Goal: Transaction & Acquisition: Book appointment/travel/reservation

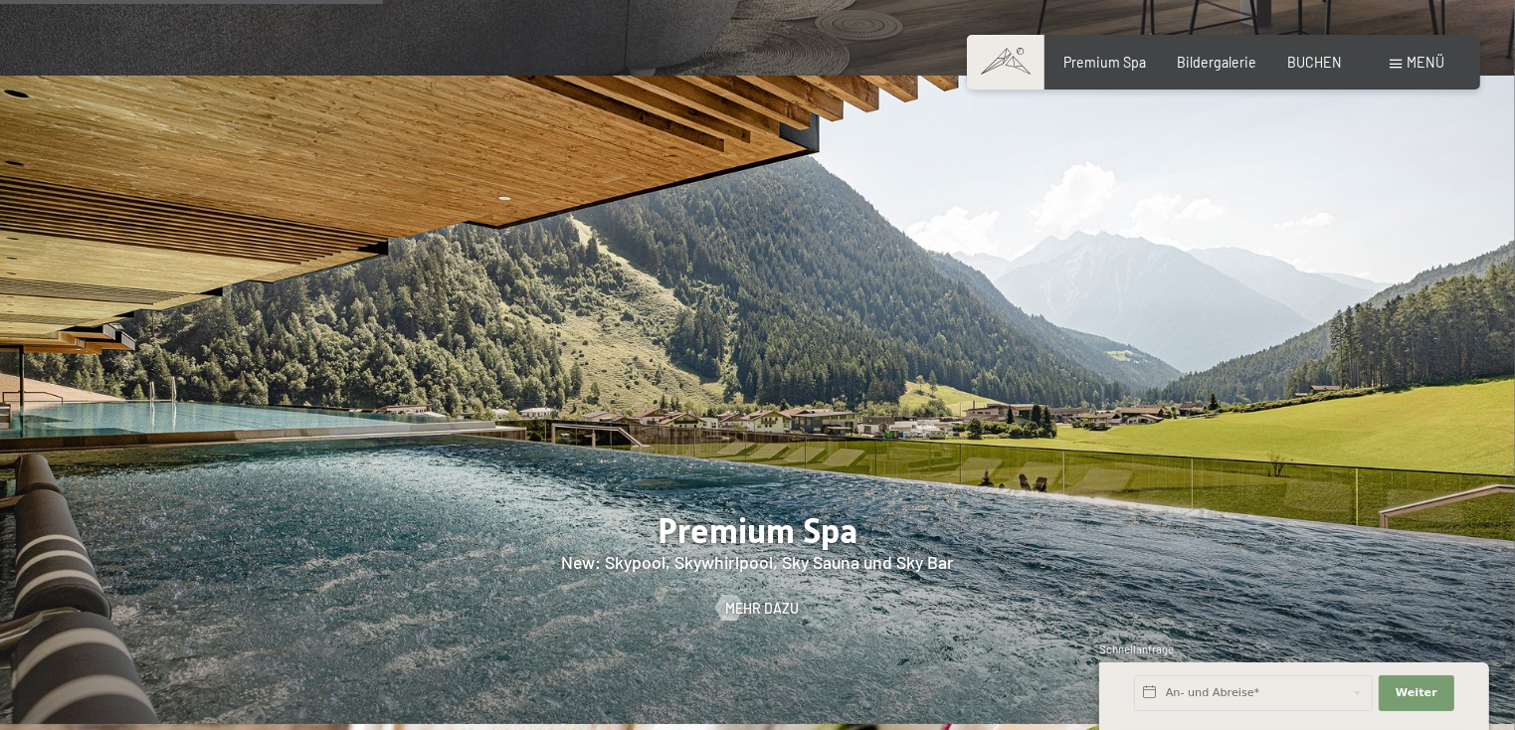
scroll to position [2387, 0]
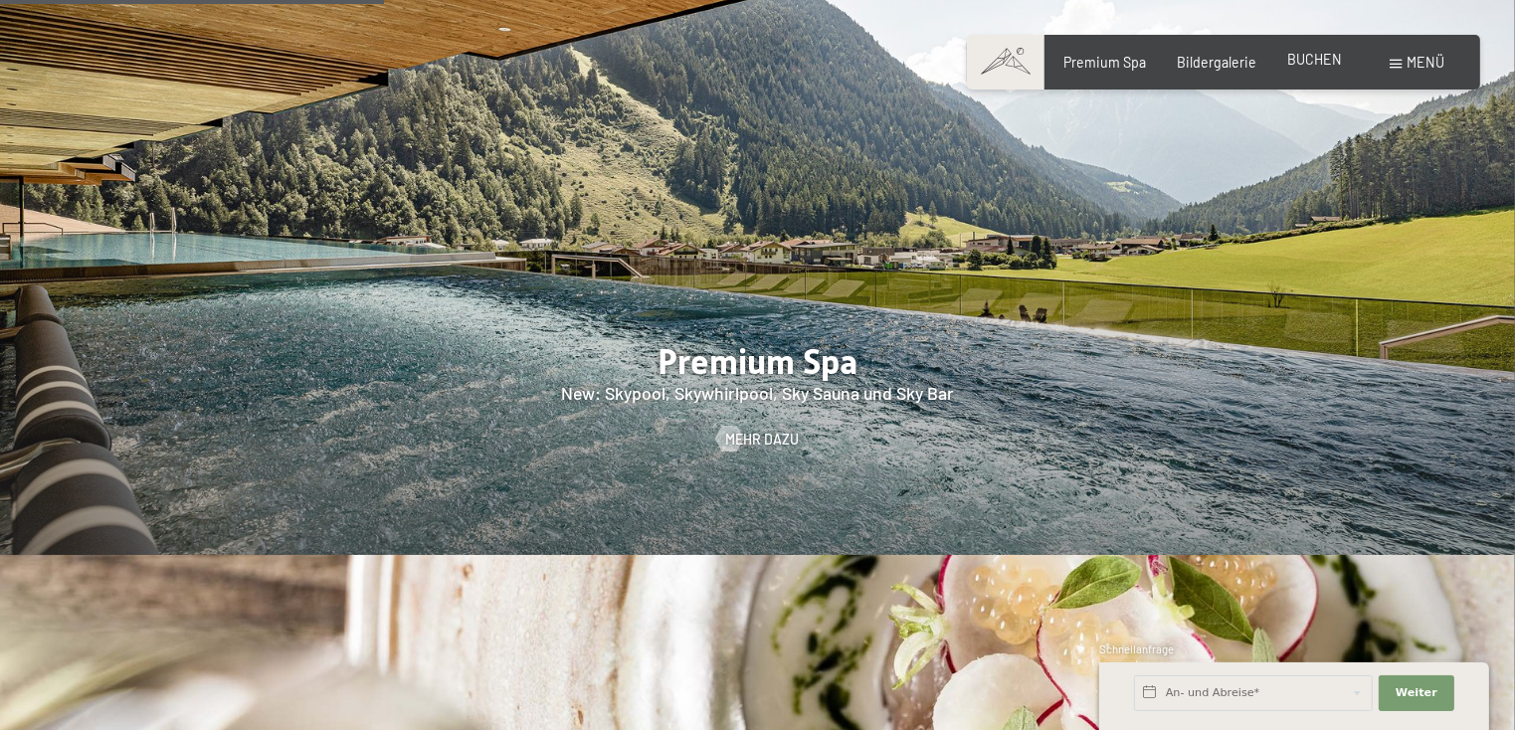
click at [1322, 65] on span "BUCHEN" at bounding box center [1314, 59] width 55 height 17
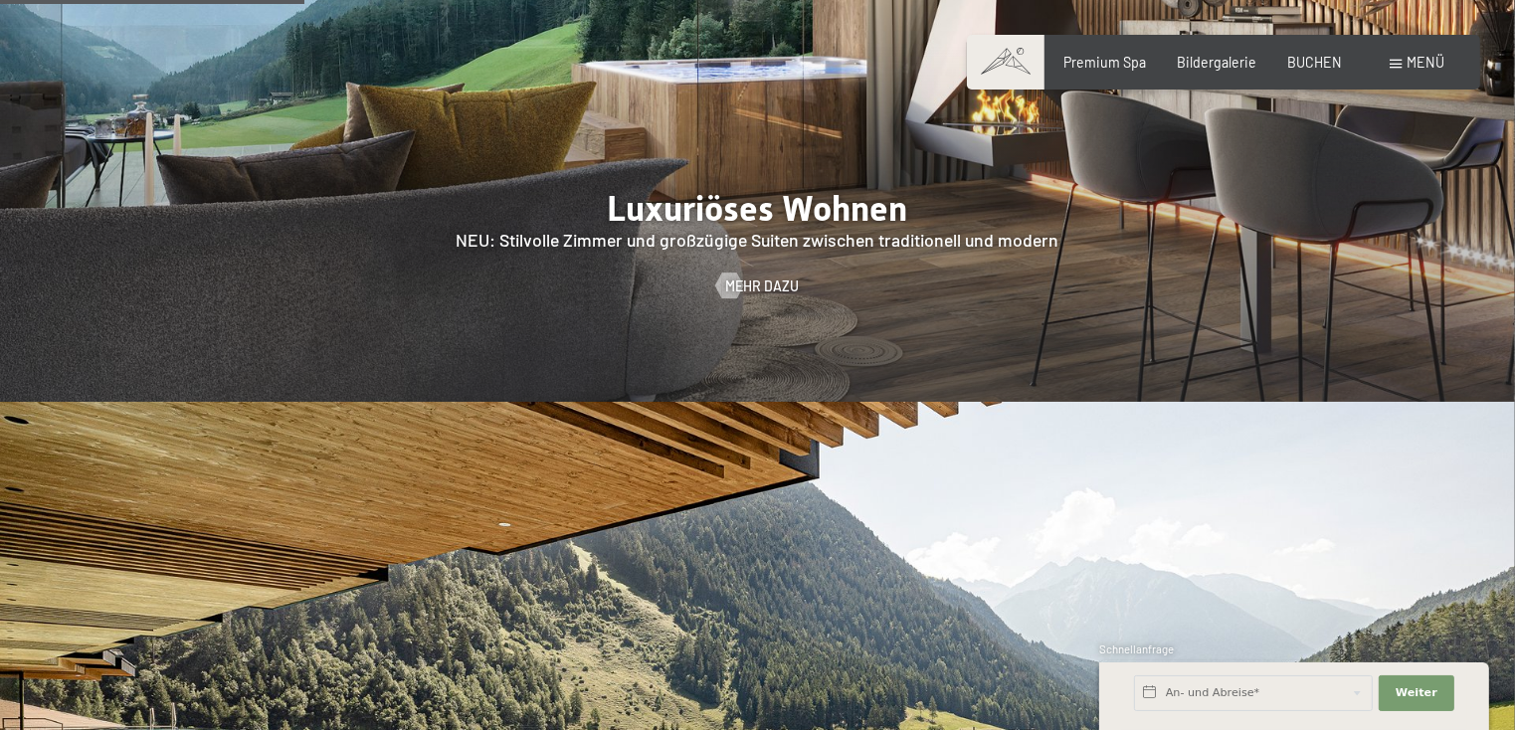
scroll to position [1890, 0]
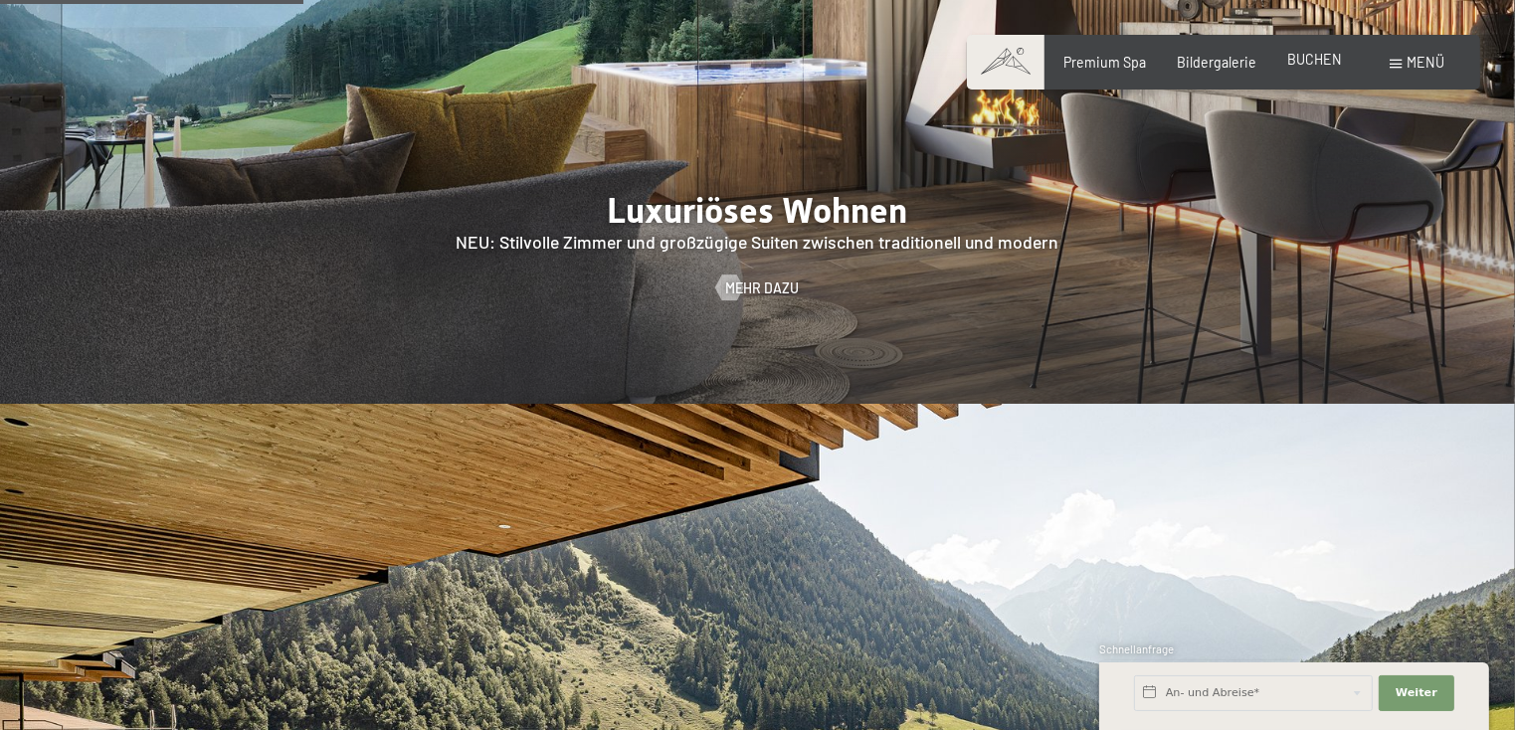
click at [1319, 59] on span "BUCHEN" at bounding box center [1314, 59] width 55 height 17
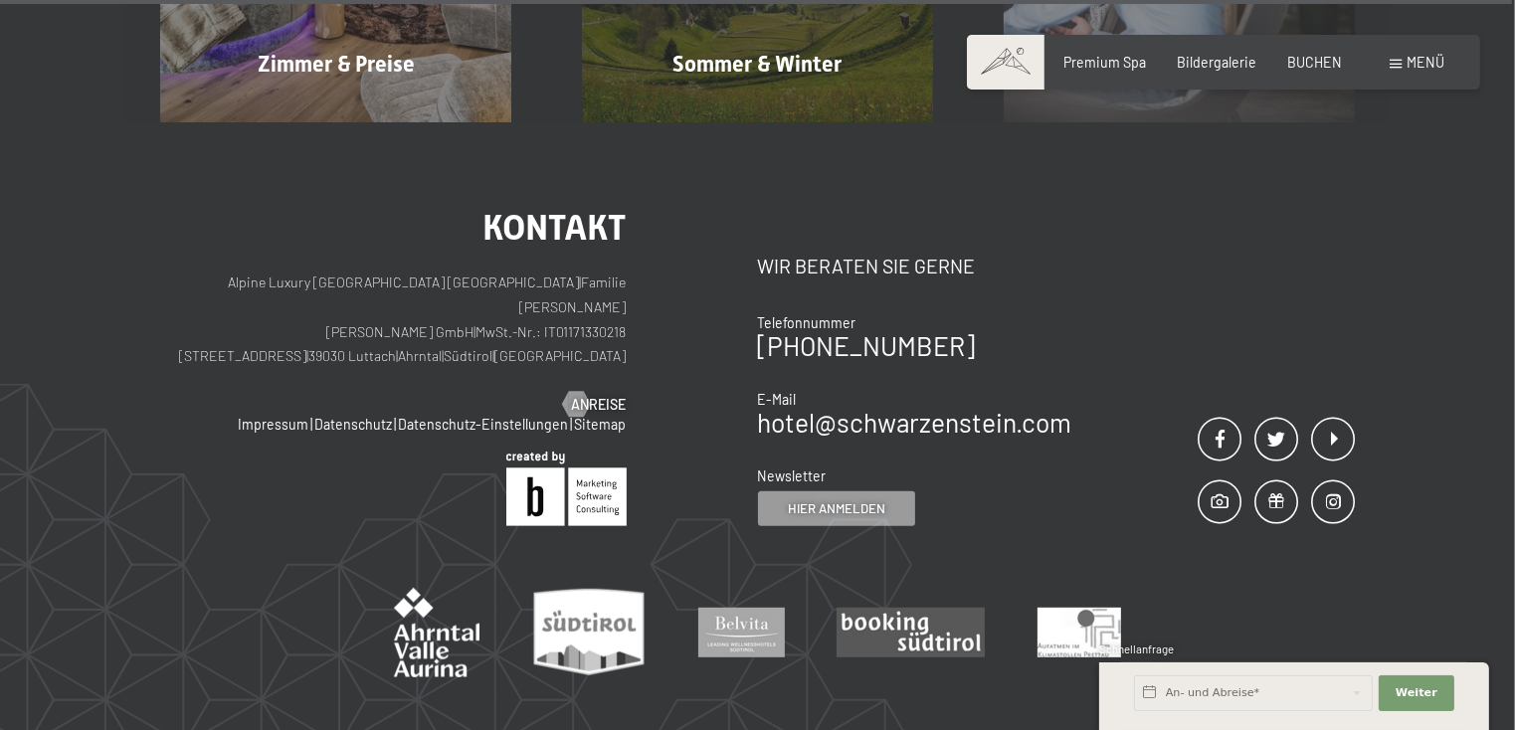
scroll to position [8334, 0]
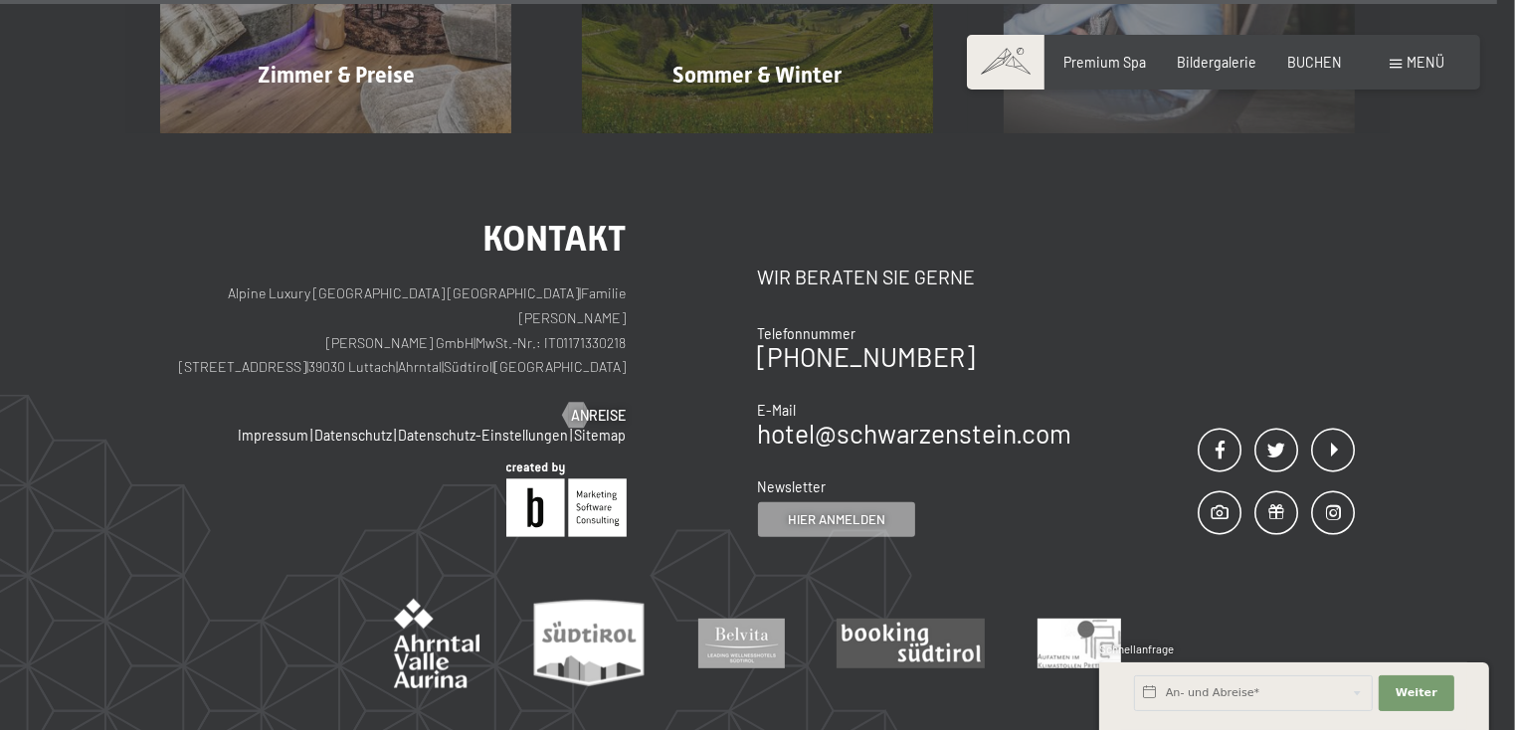
click at [461, 304] on p "Alpine Luxury SPA Resort SCHWARZENSTEIN | Familie Zimmerhofer Otmar Zimmerhofer…" at bounding box center [393, 331] width 467 height 98
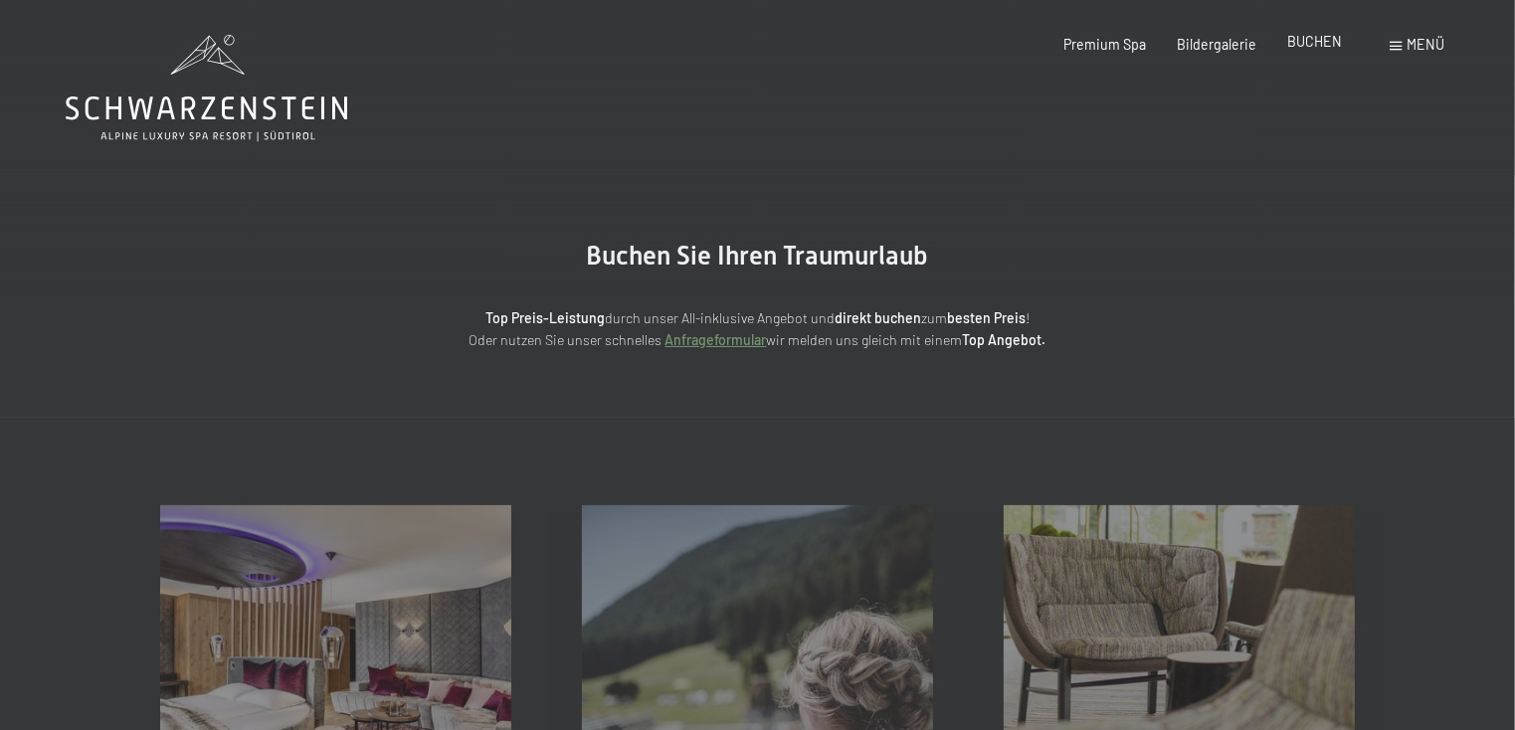
click at [1308, 41] on span "BUCHEN" at bounding box center [1314, 41] width 55 height 17
click at [851, 420] on div "Zimmer & Preise Mehr erfahren Angebote Mehr erfahren AGBs Mehr erfahren" at bounding box center [757, 637] width 1515 height 439
click at [181, 123] on icon at bounding box center [207, 88] width 282 height 106
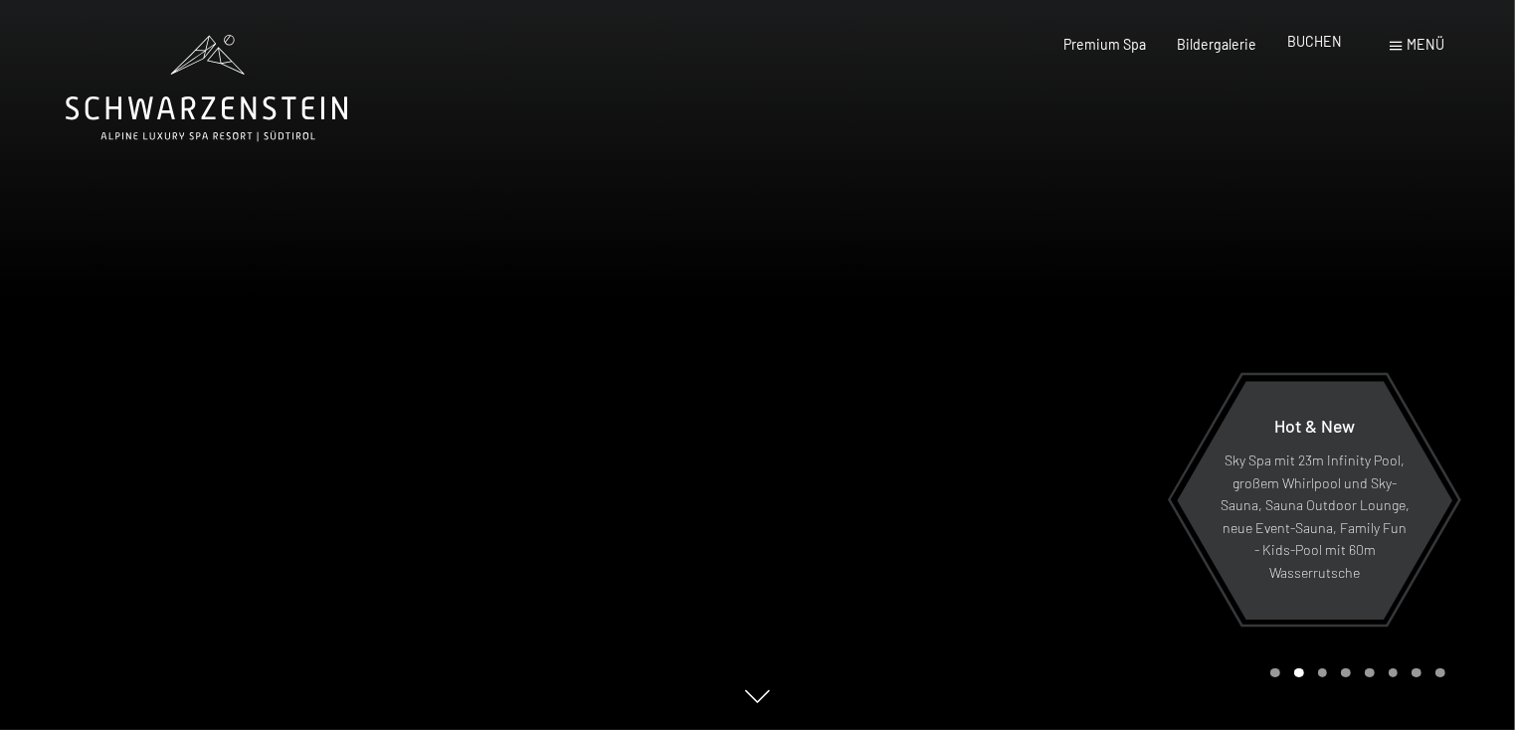
click at [1324, 45] on span "BUCHEN" at bounding box center [1314, 41] width 55 height 17
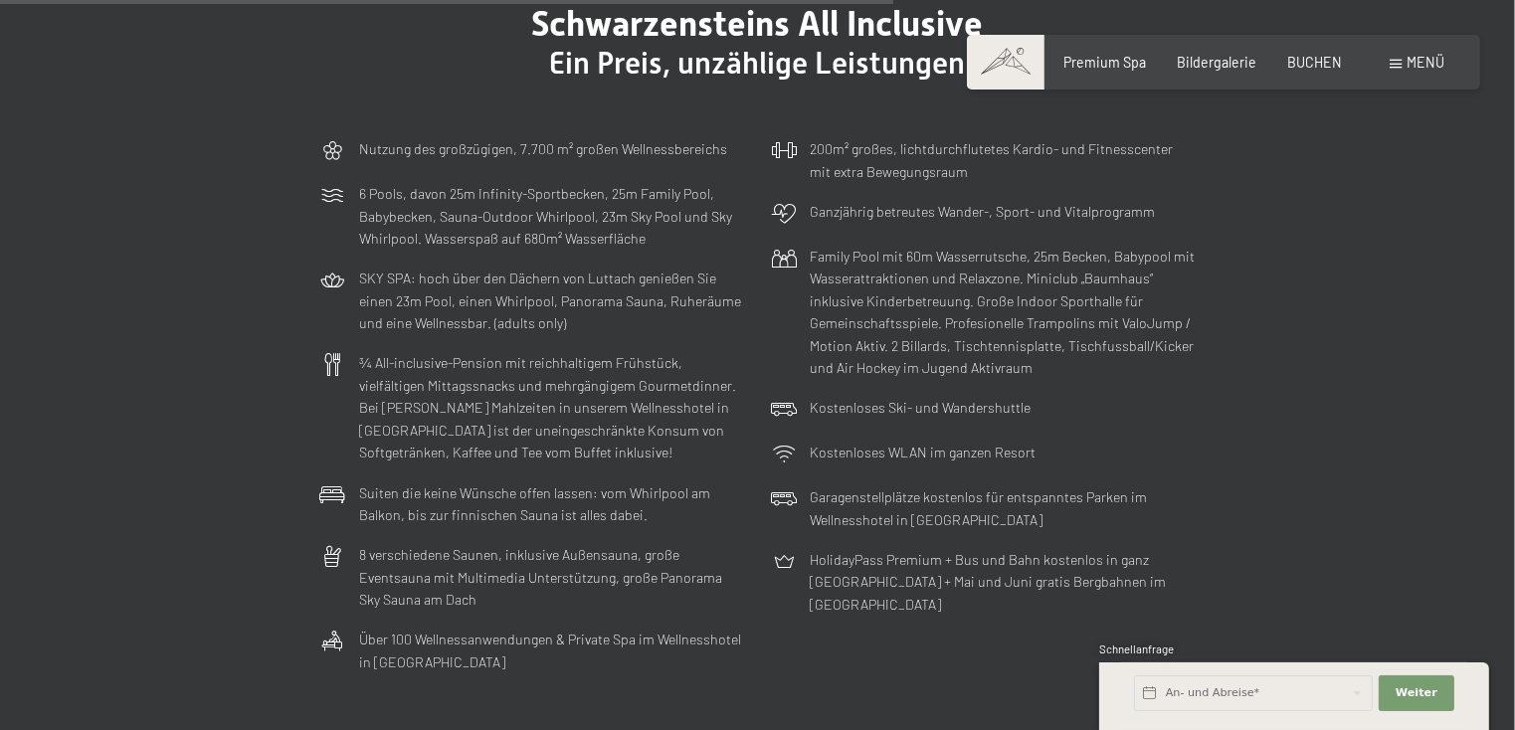
scroll to position [4974, 0]
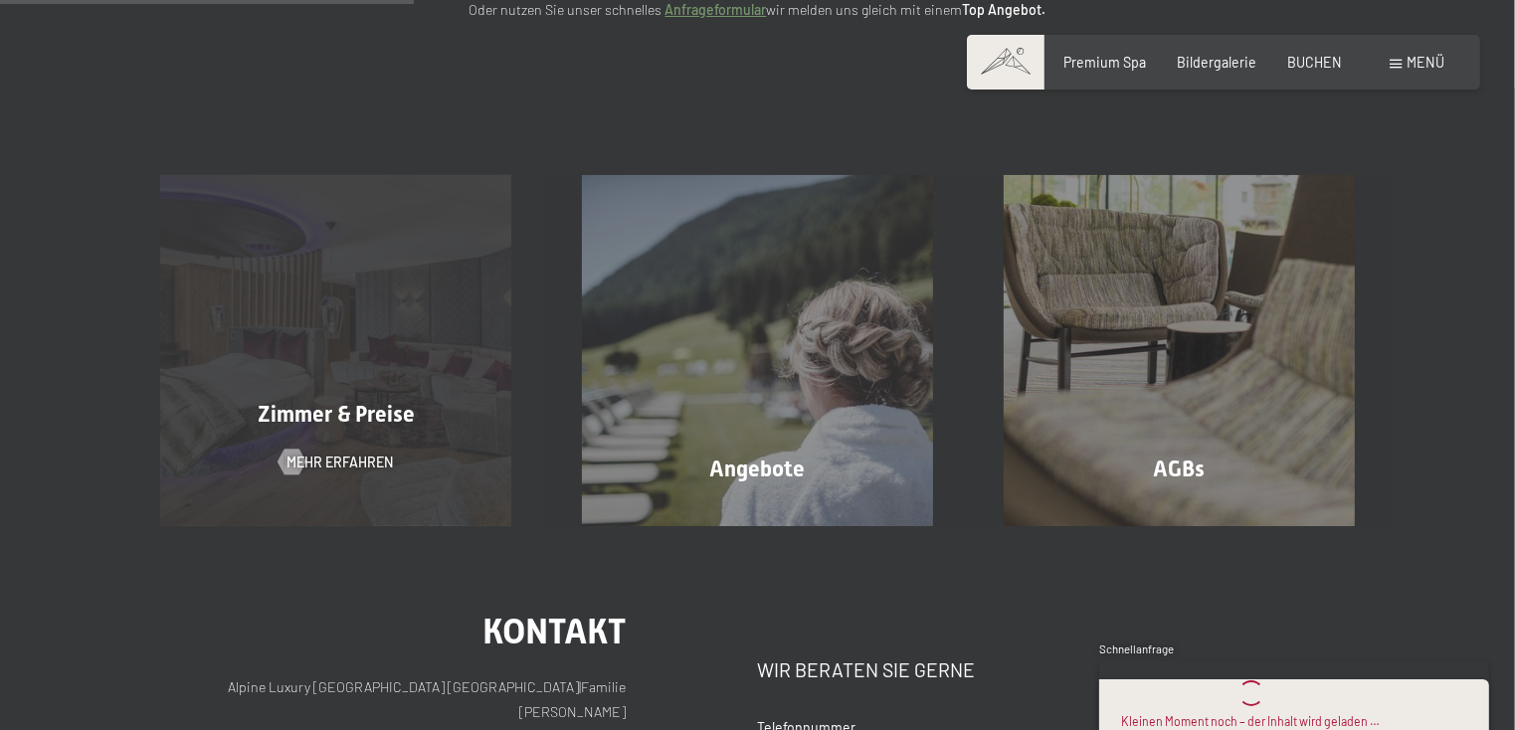
scroll to position [199, 0]
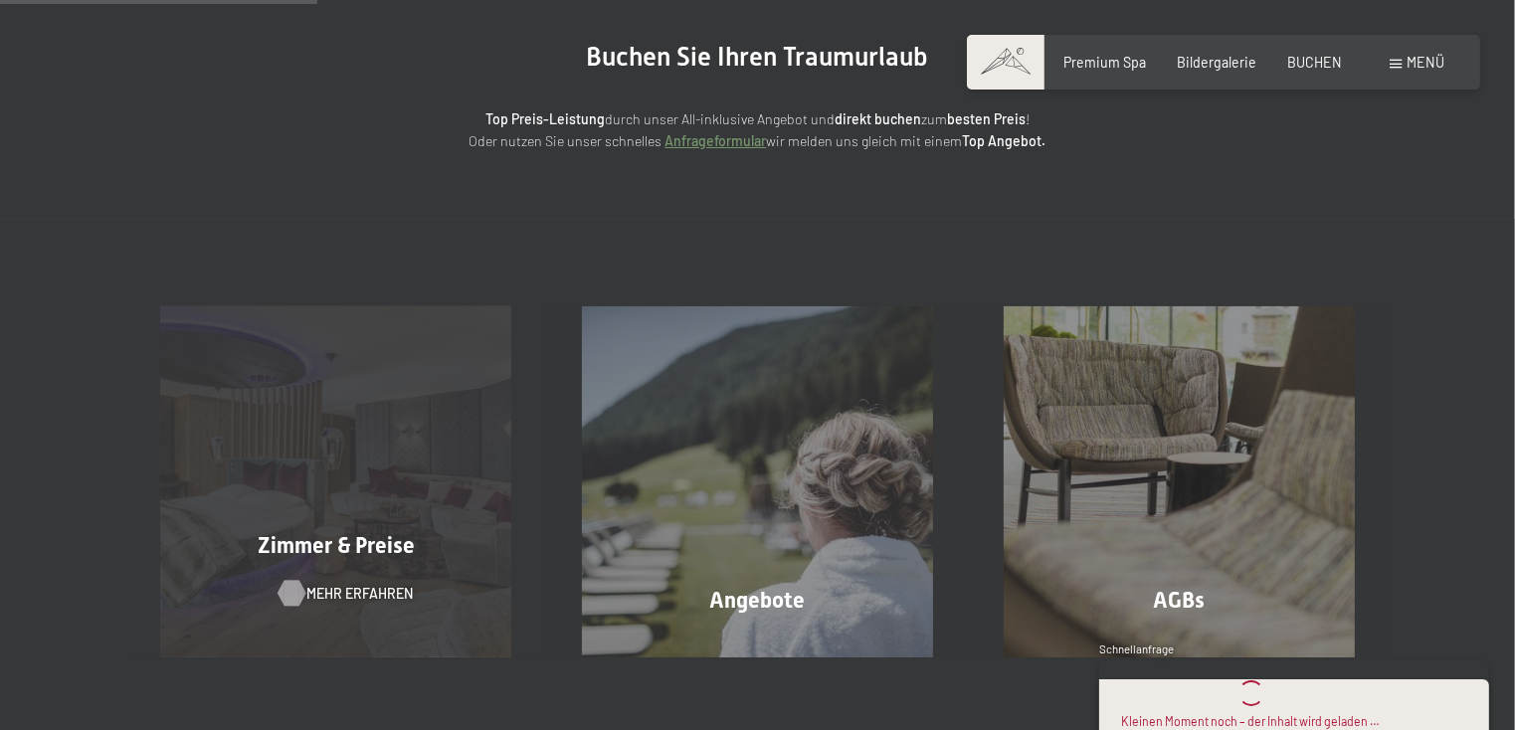
click at [363, 591] on span "Mehr erfahren" at bounding box center [360, 594] width 106 height 20
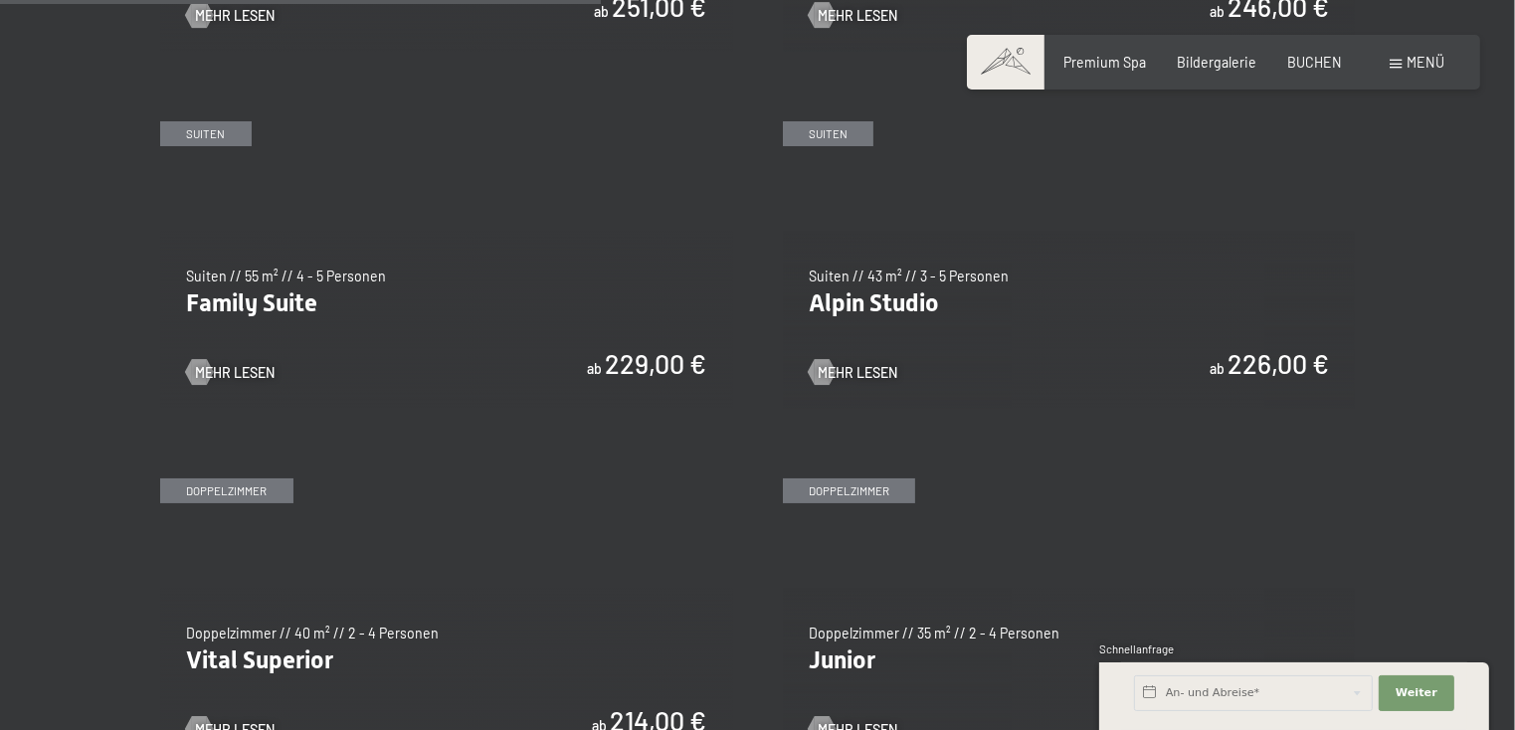
scroll to position [2288, 0]
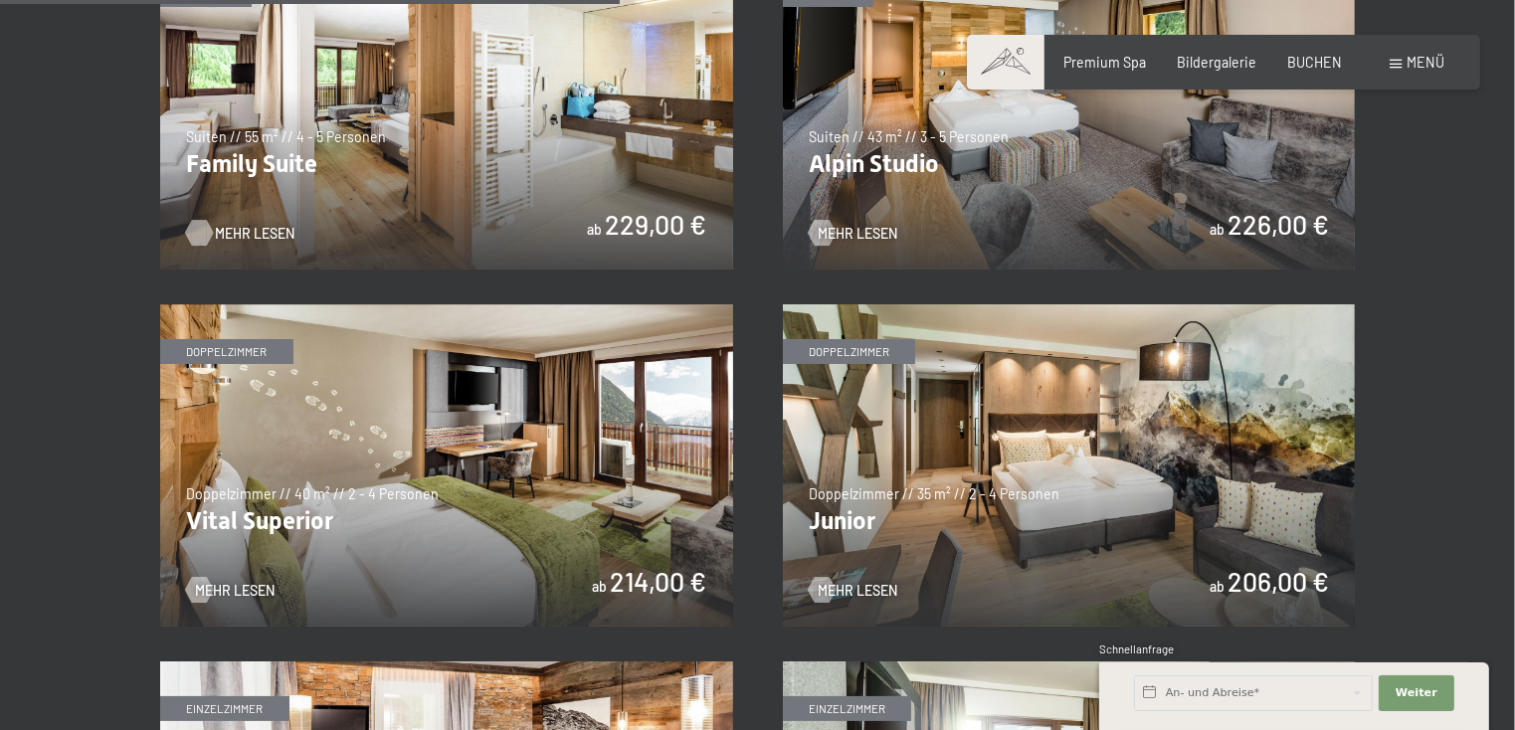
click at [192, 236] on div at bounding box center [199, 233] width 15 height 26
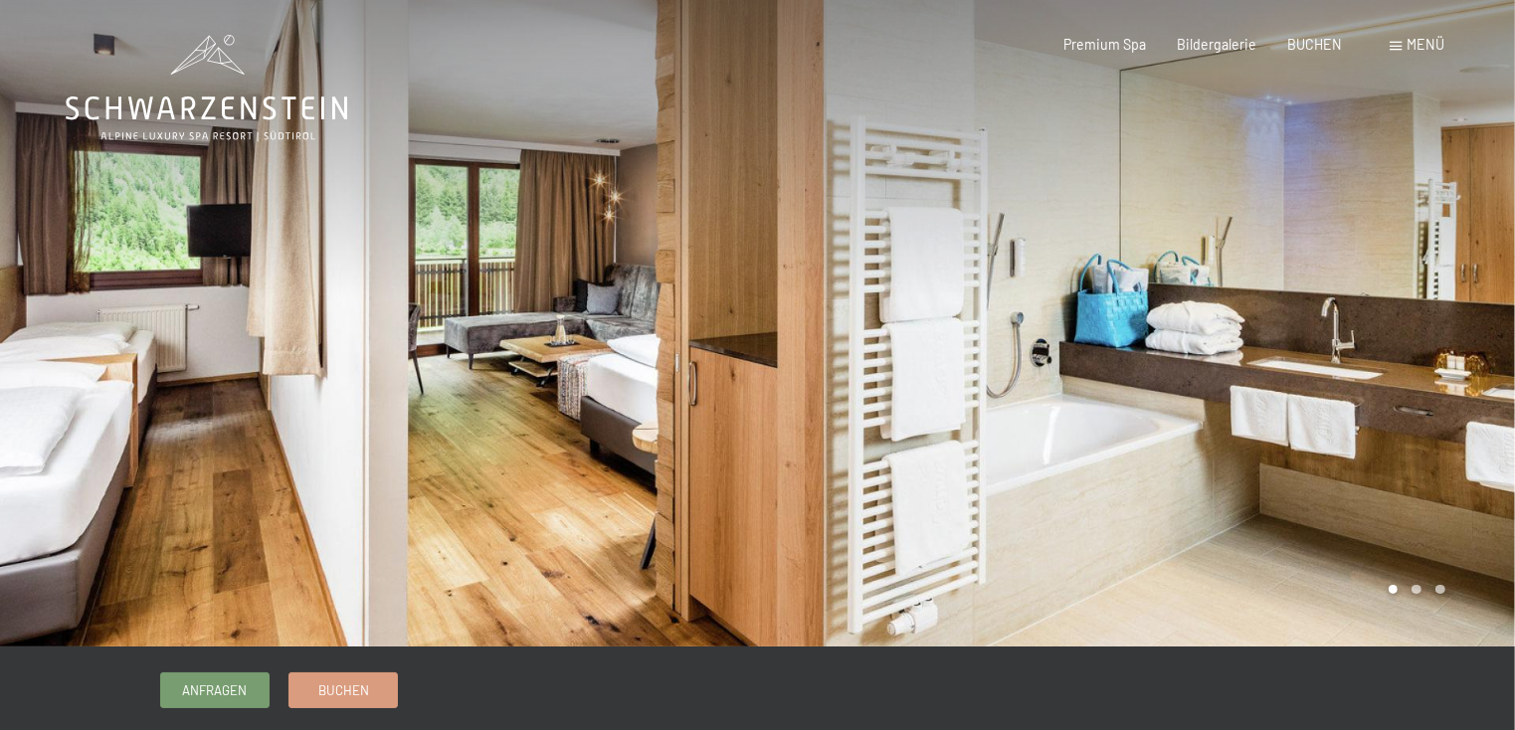
click at [1376, 320] on div at bounding box center [1137, 323] width 758 height 647
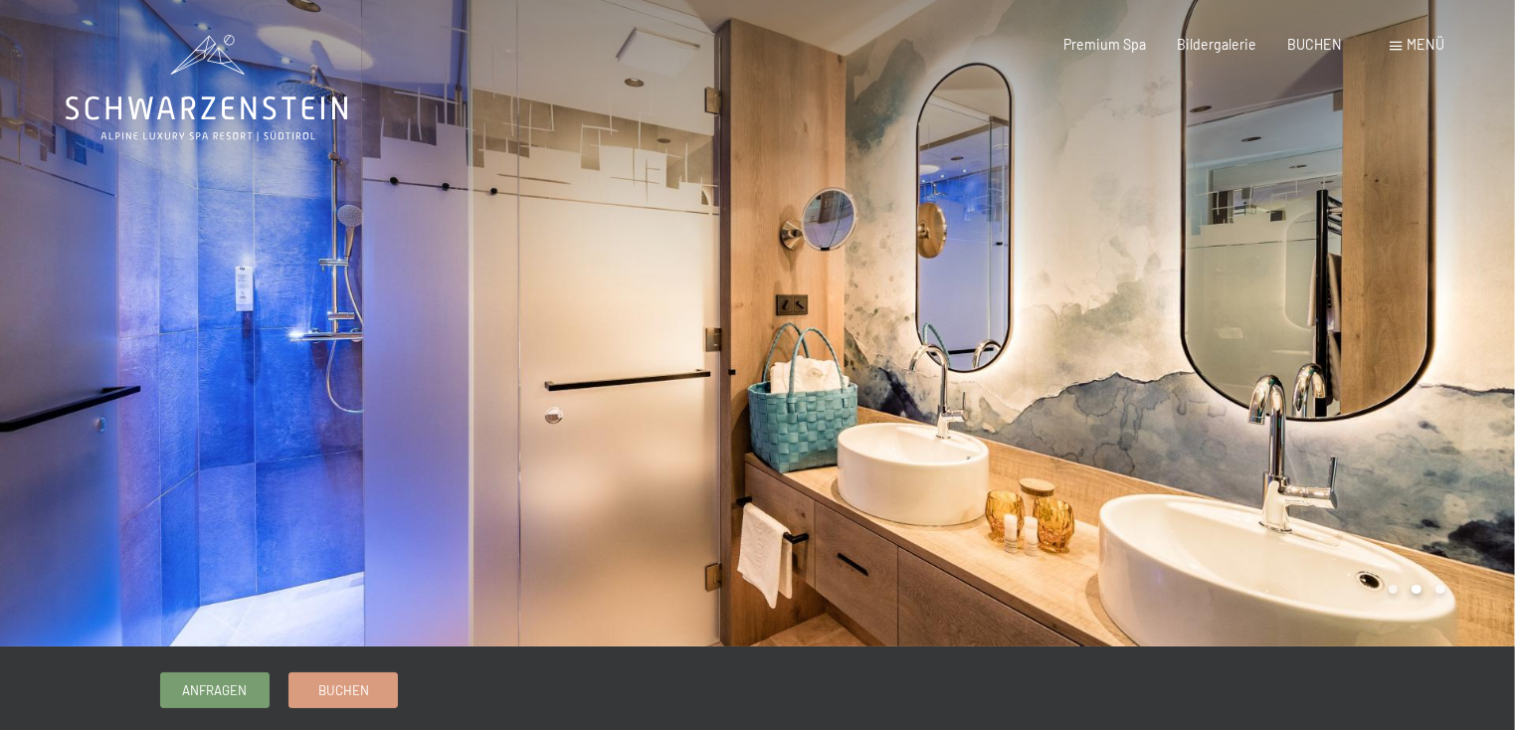
click at [1376, 320] on div at bounding box center [1137, 323] width 758 height 647
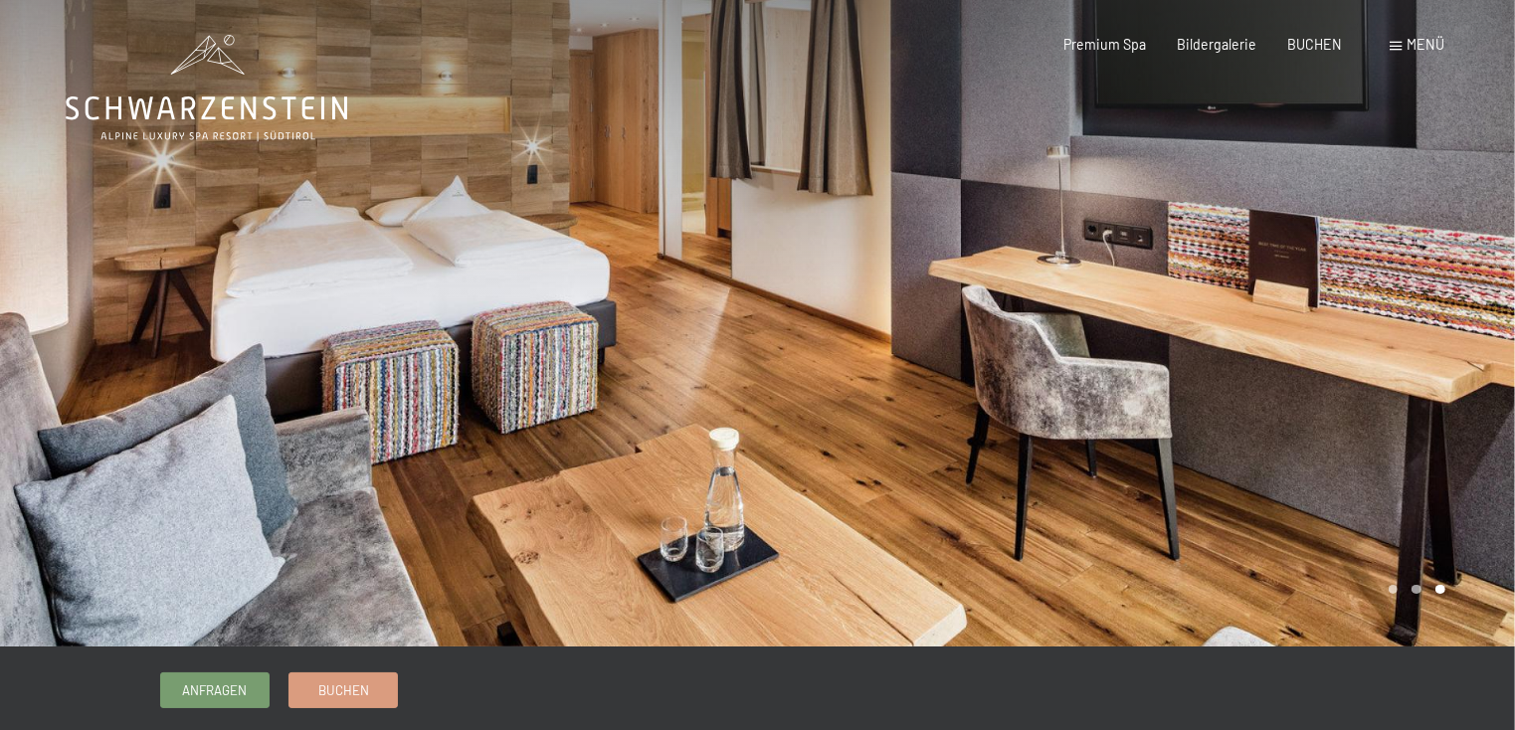
click at [1376, 320] on div at bounding box center [1137, 323] width 758 height 647
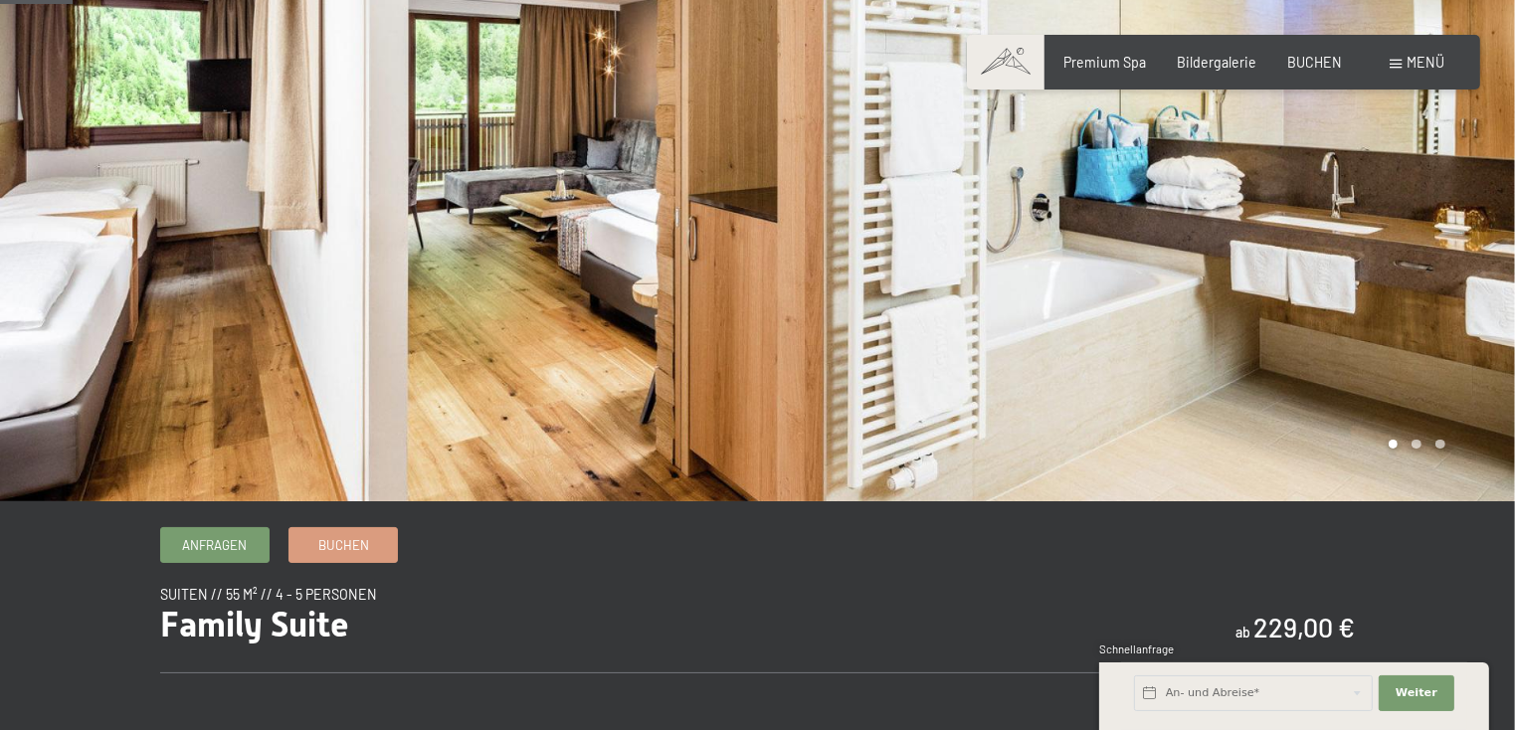
scroll to position [99, 0]
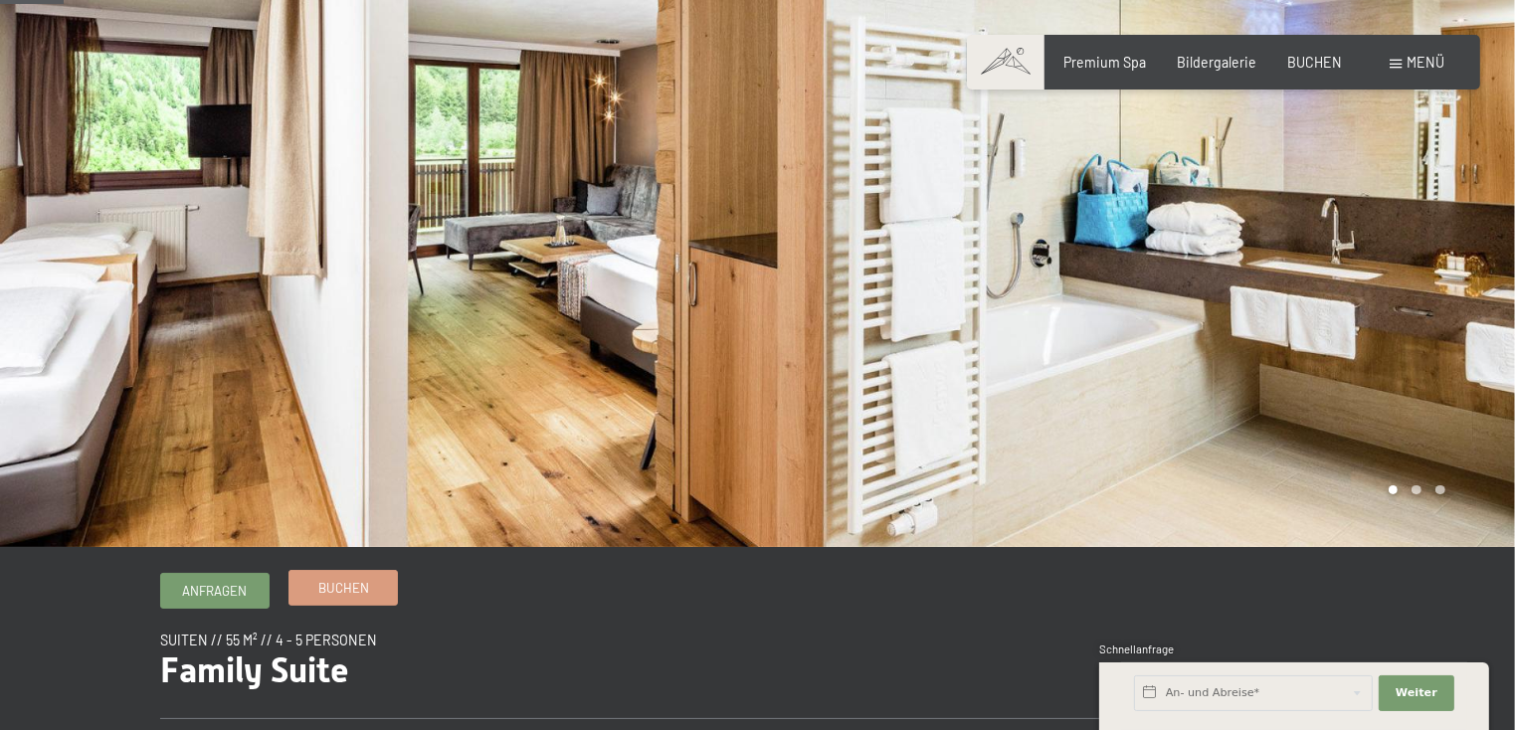
click at [352, 590] on span "Buchen" at bounding box center [343, 588] width 51 height 18
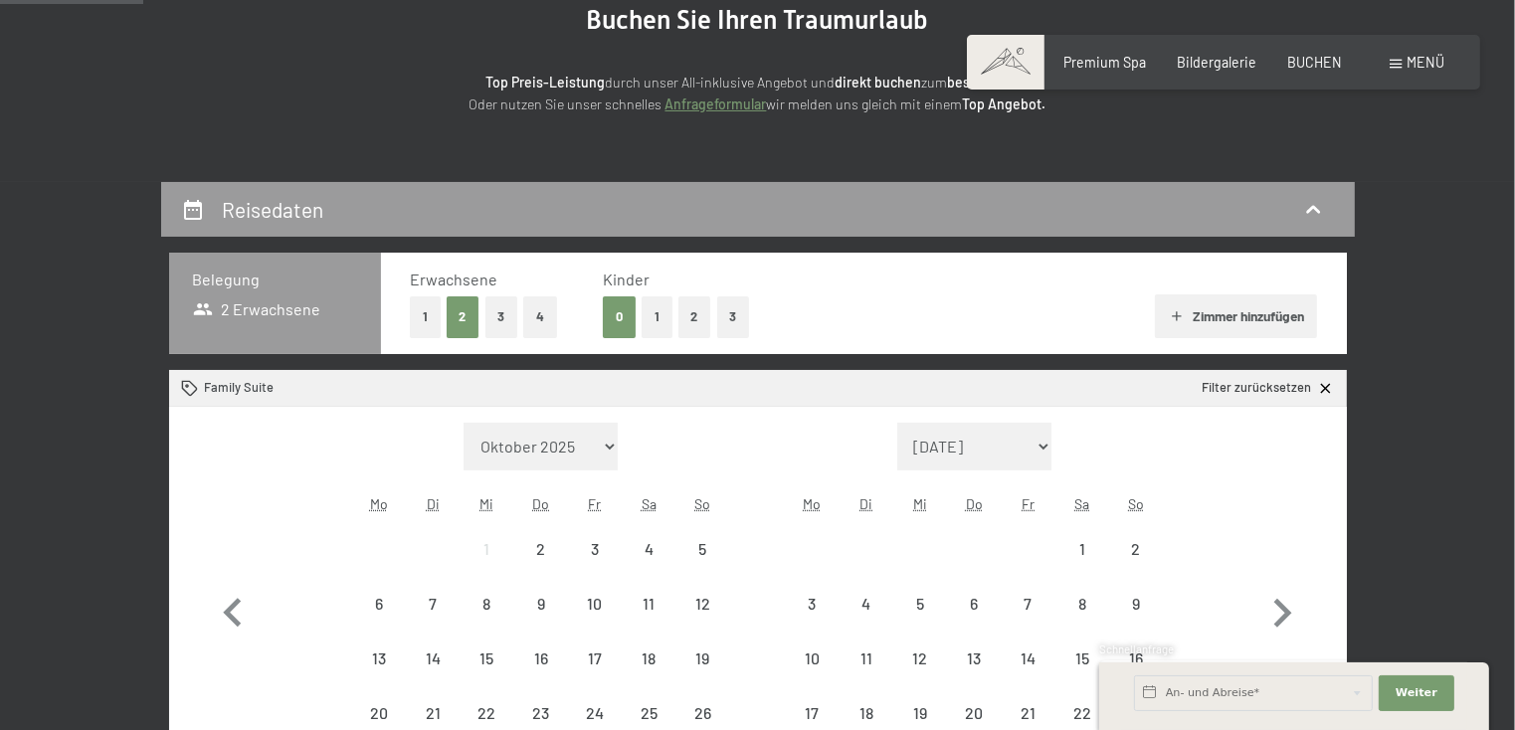
scroll to position [398, 0]
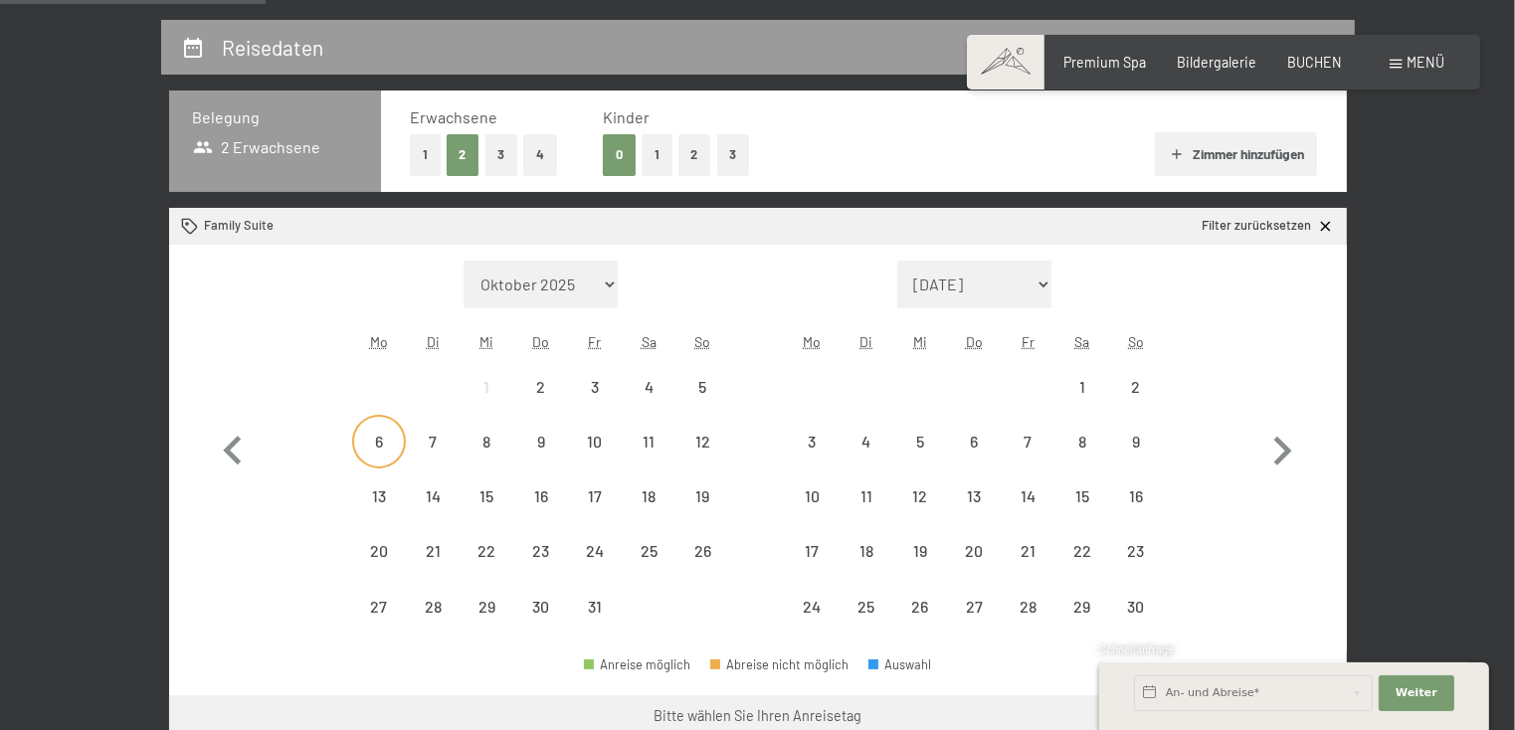
click at [386, 451] on div "6" at bounding box center [379, 459] width 50 height 50
click at [489, 452] on div "8" at bounding box center [487, 459] width 50 height 50
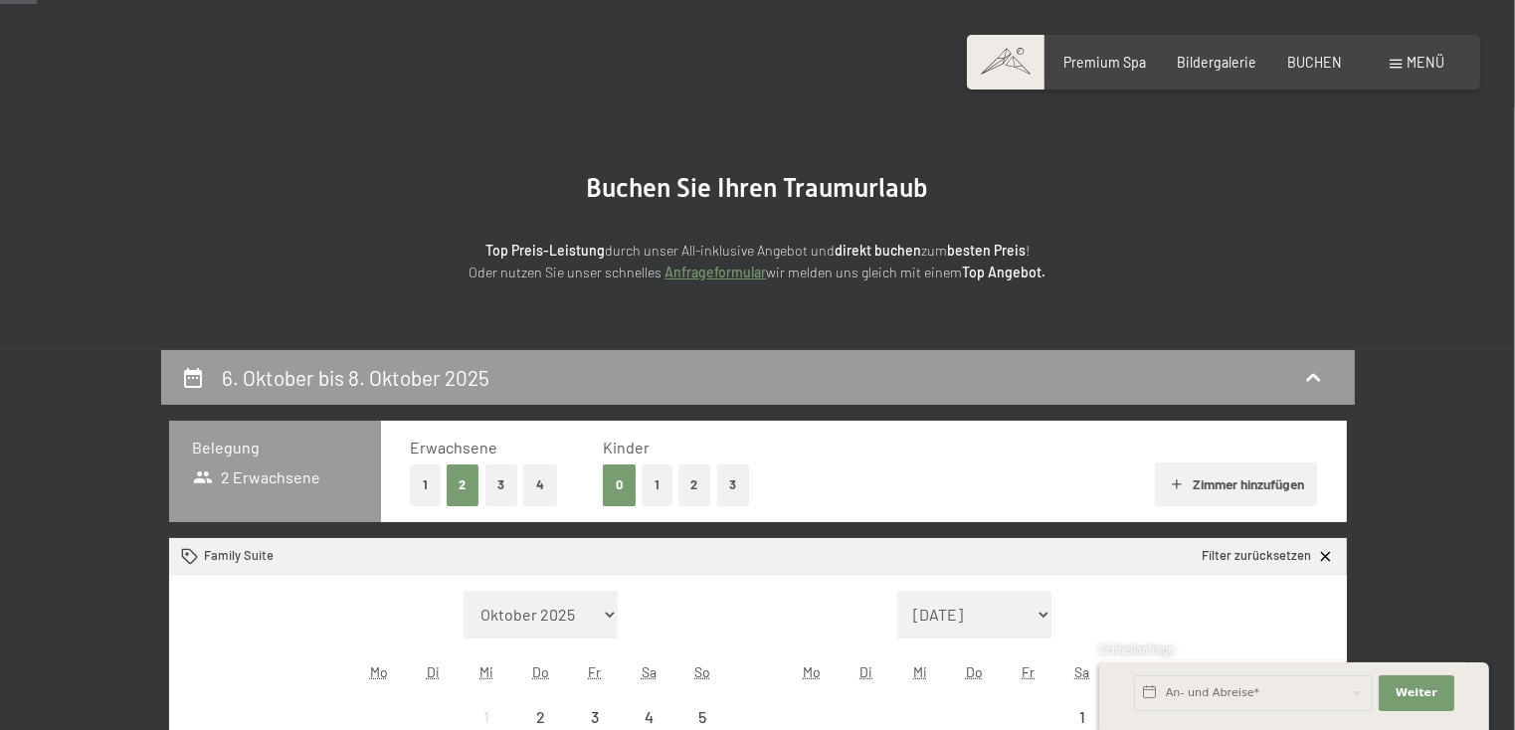
scroll to position [99, 0]
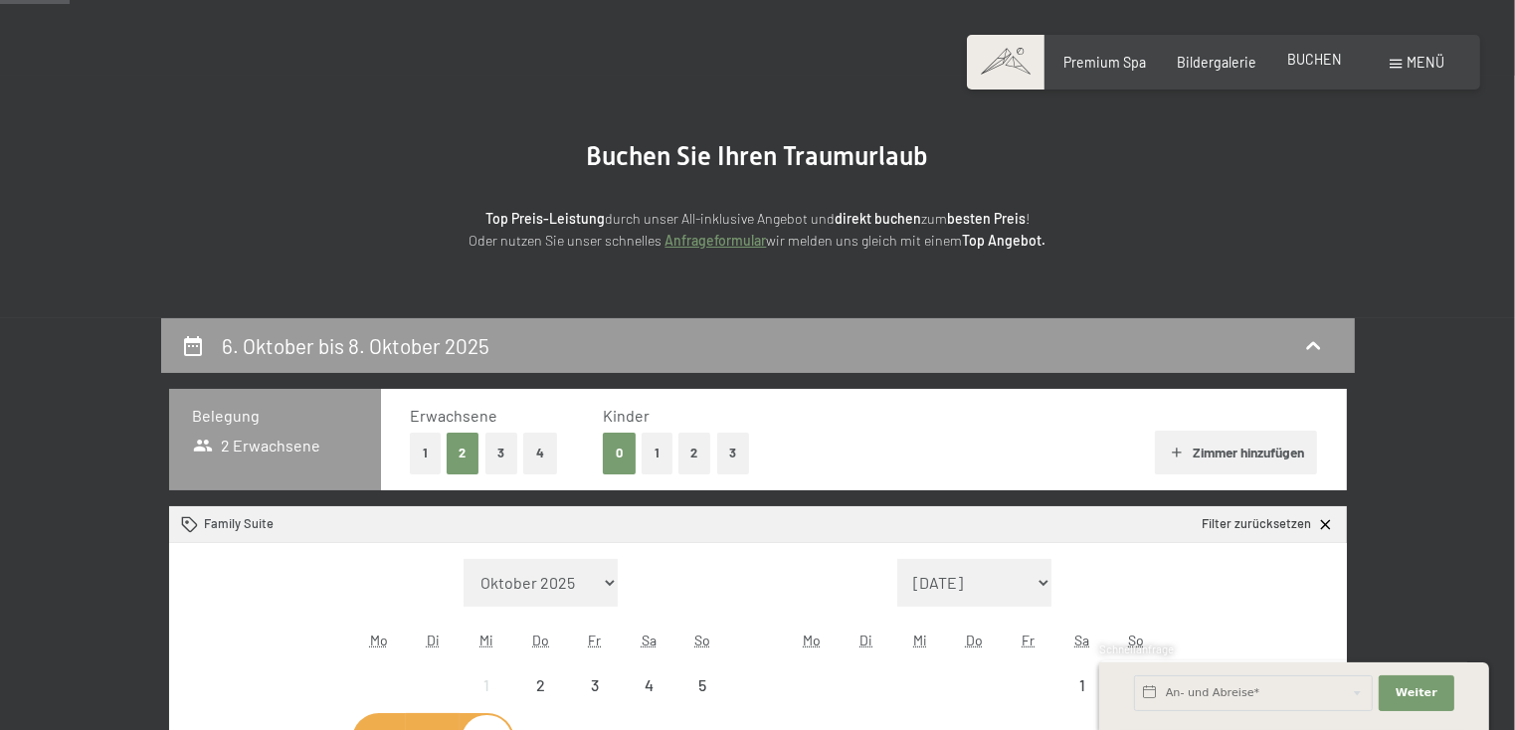
click at [1306, 55] on span "BUCHEN" at bounding box center [1314, 59] width 55 height 17
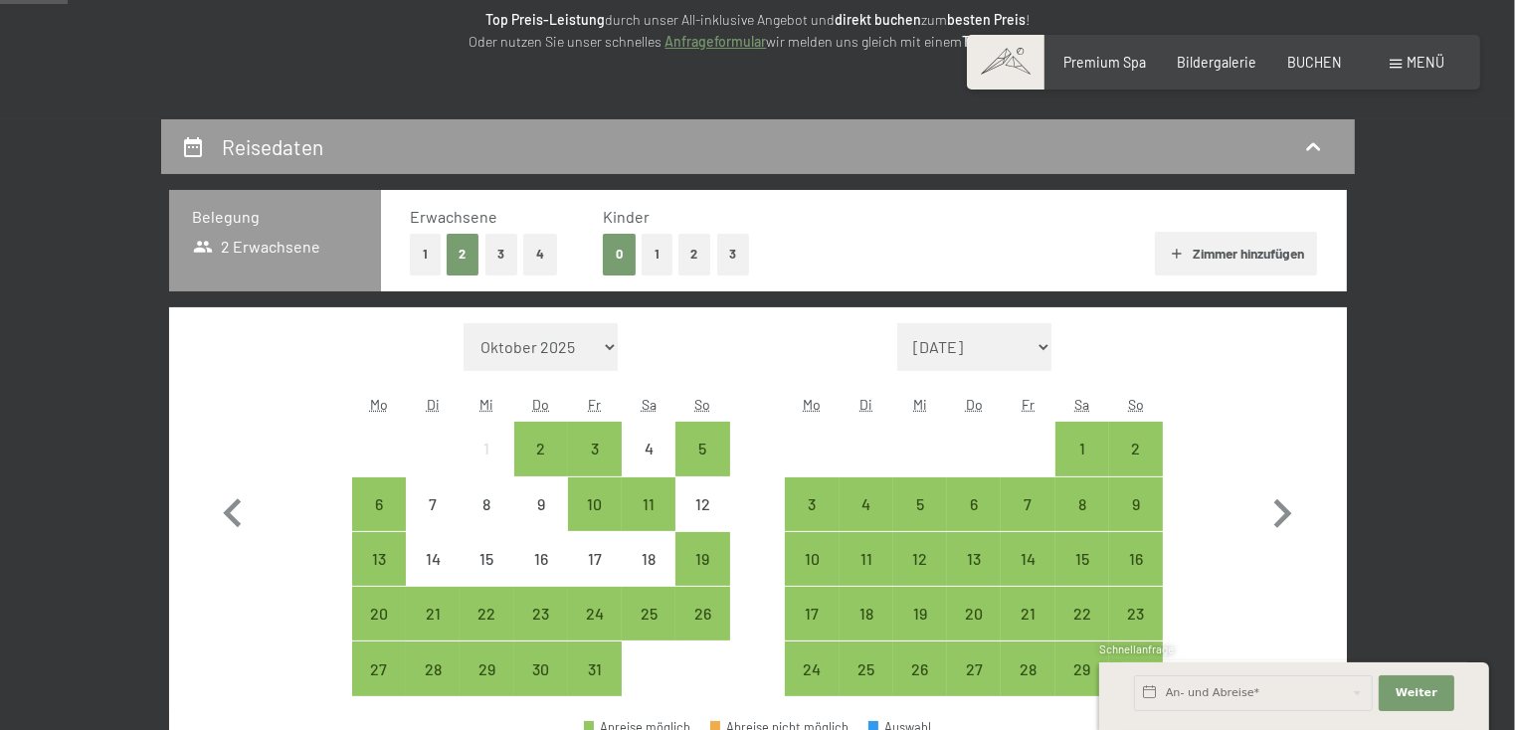
click at [653, 260] on button "1" at bounding box center [657, 254] width 31 height 41
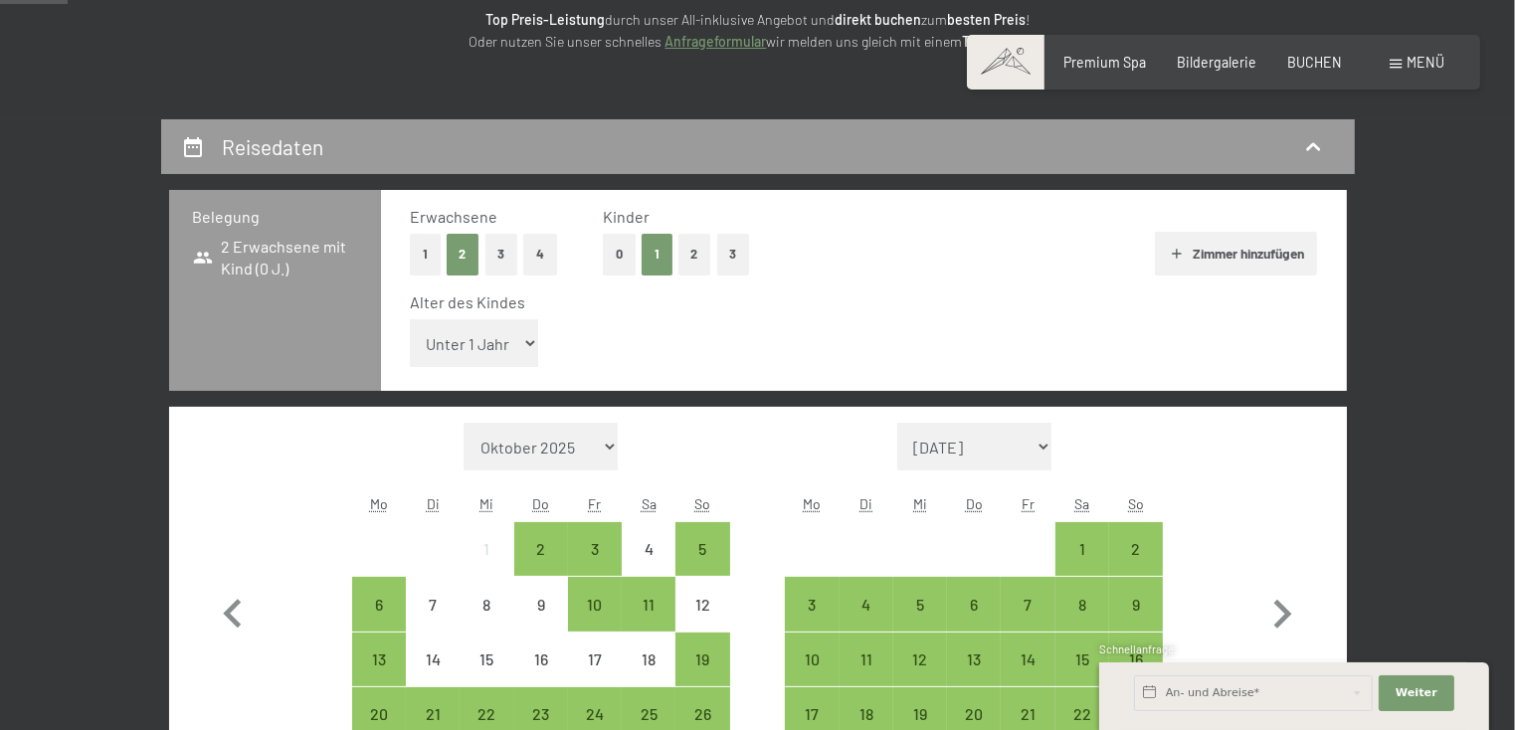
click at [519, 338] on select "Unter 1 Jahr 1 Jahr 2 Jahre 3 Jahre 4 Jahre 5 Jahre 6 Jahre 7 Jahre 8 Jahre 9 J…" at bounding box center [474, 343] width 129 height 48
select select "1"
click at [410, 319] on select "Unter 1 Jahr 1 Jahr 2 Jahre 3 Jahre 4 Jahre 5 Jahre 6 Jahre 7 Jahre 8 Jahre 9 J…" at bounding box center [474, 343] width 129 height 48
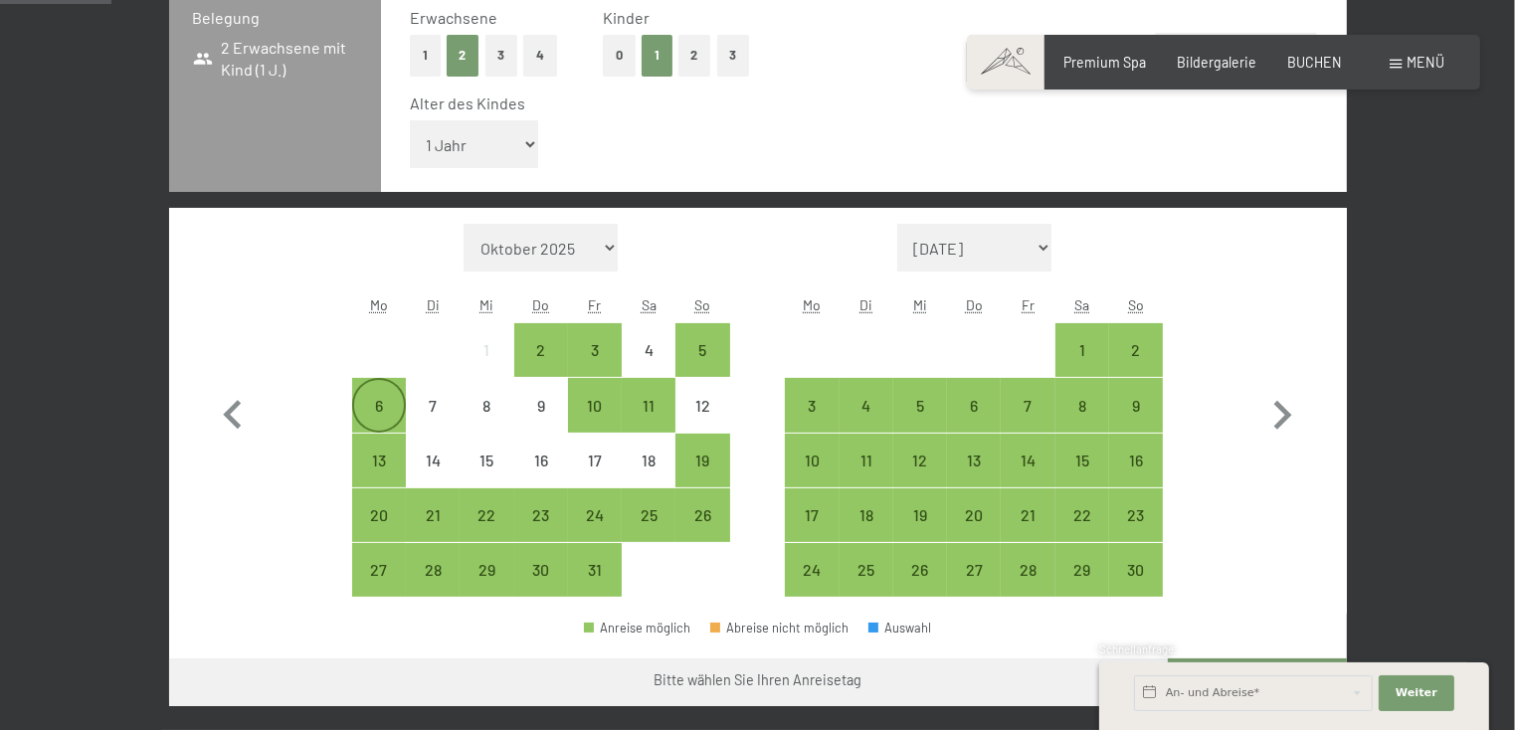
click at [366, 395] on div "6" at bounding box center [379, 405] width 50 height 50
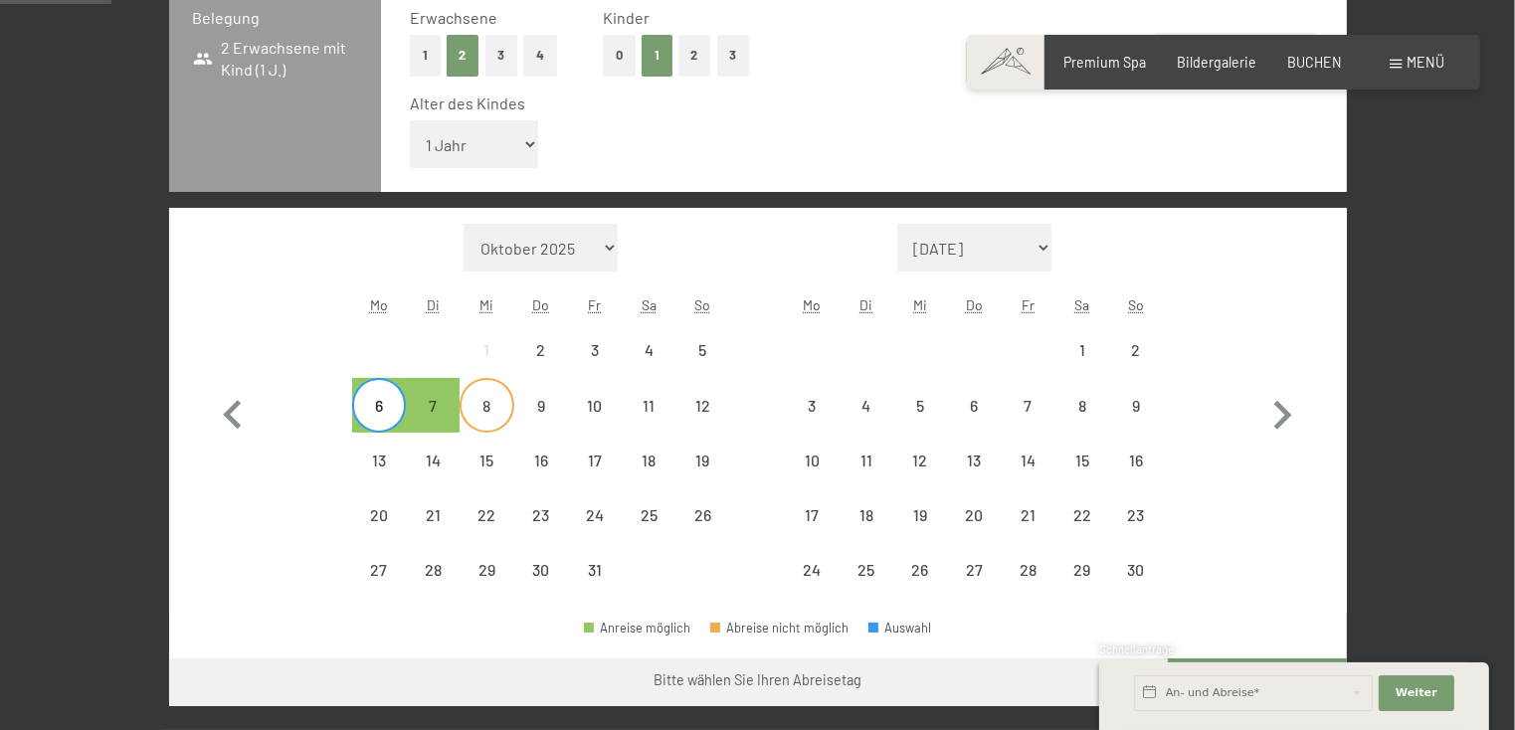
click at [489, 403] on div "8" at bounding box center [487, 423] width 50 height 50
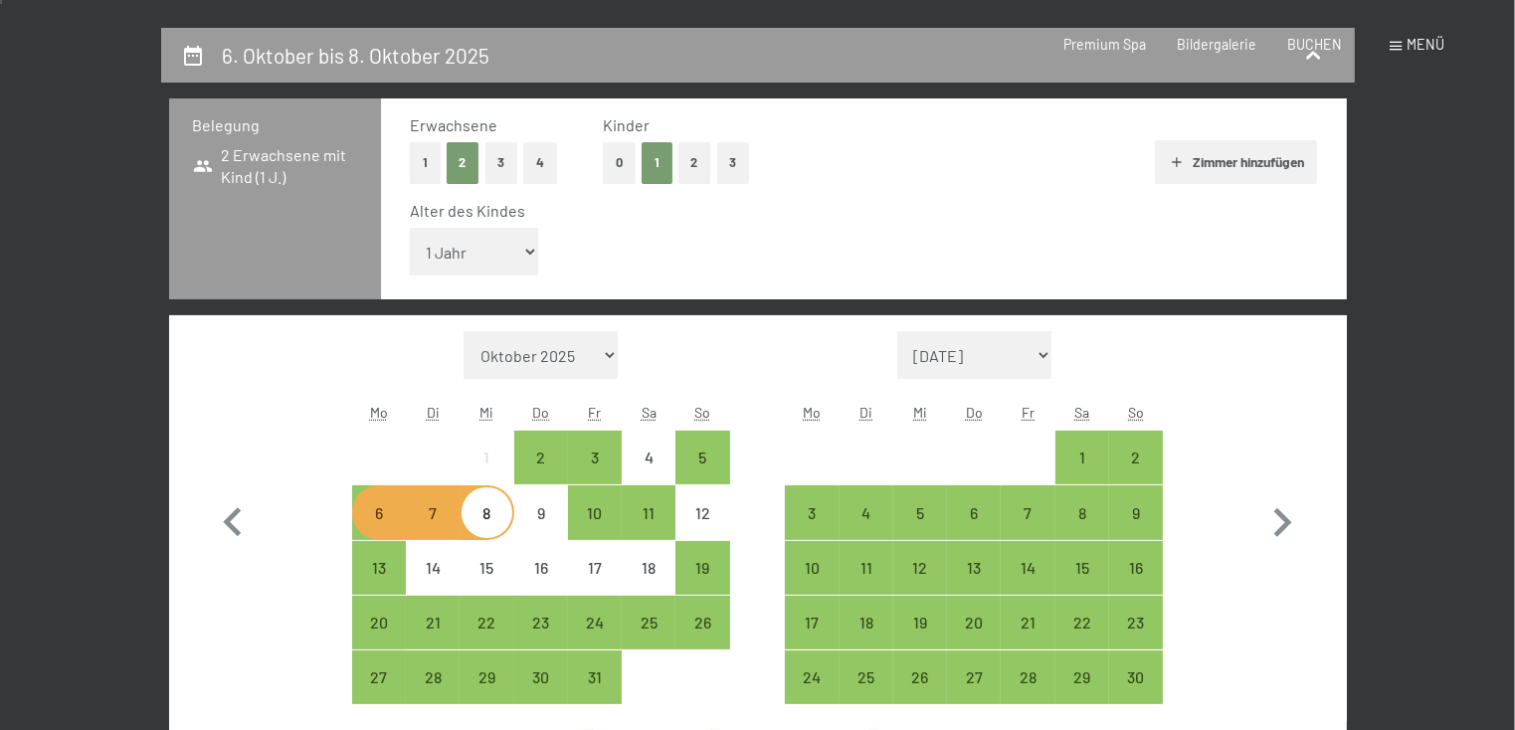
scroll to position [0, 0]
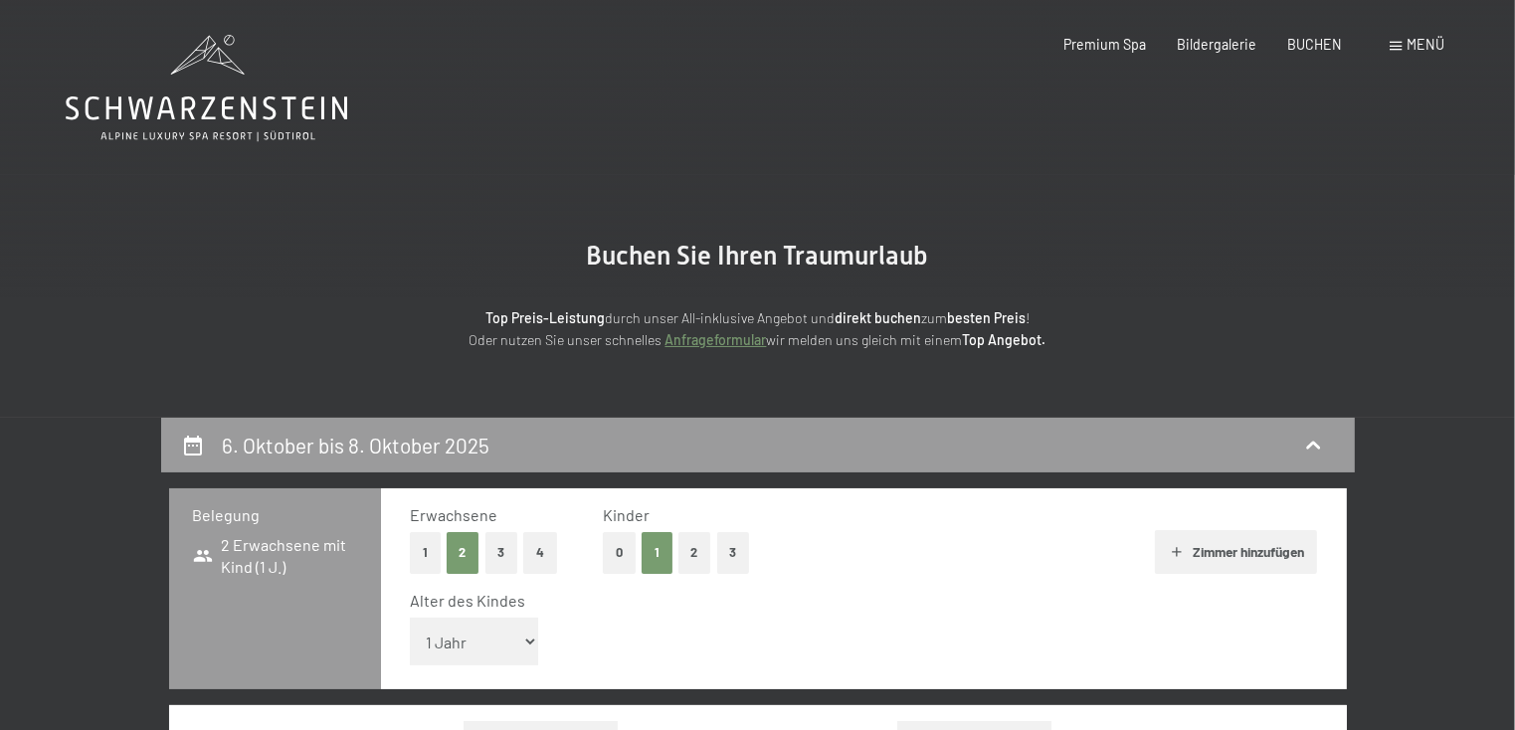
click at [215, 108] on icon at bounding box center [207, 88] width 282 height 106
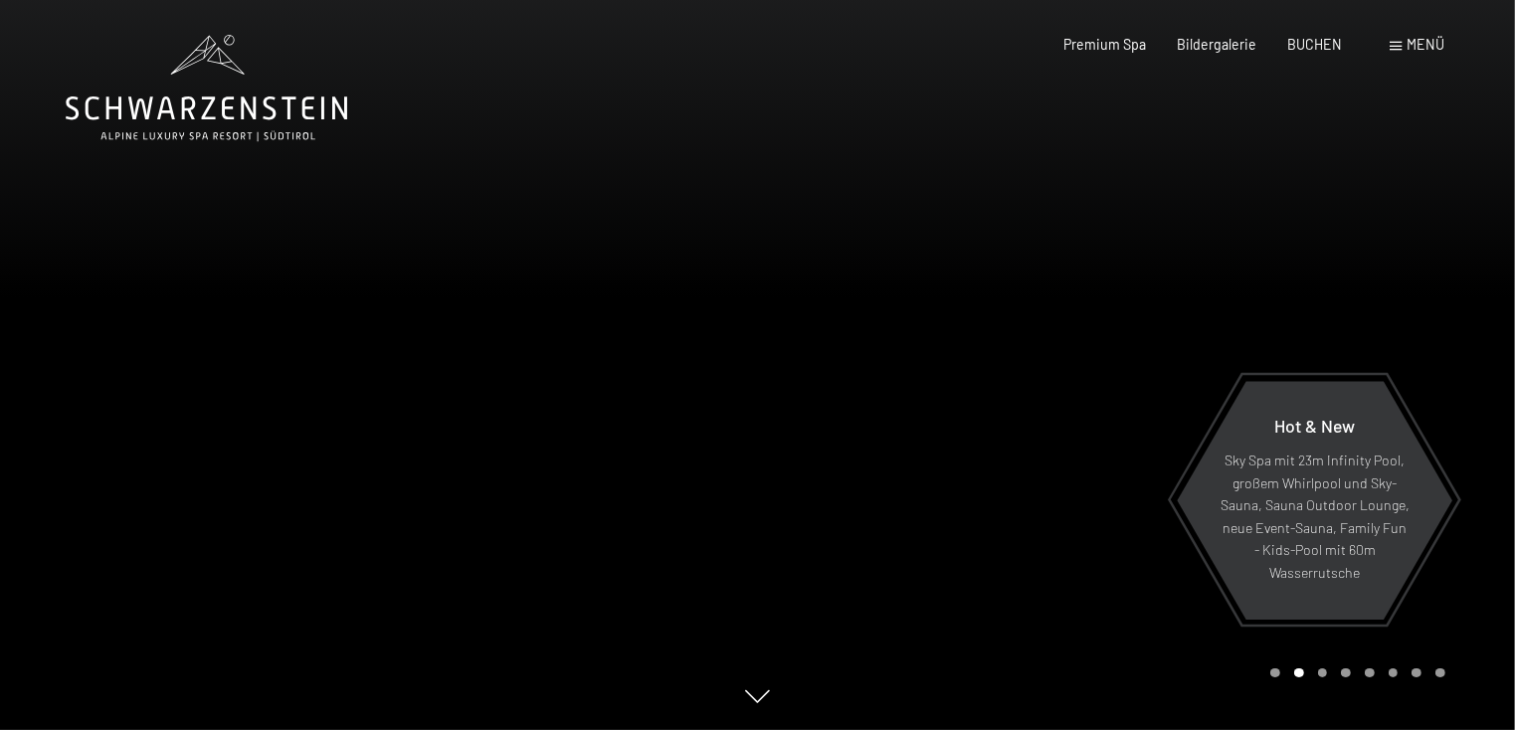
click at [1419, 42] on span "Menü" at bounding box center [1427, 44] width 38 height 17
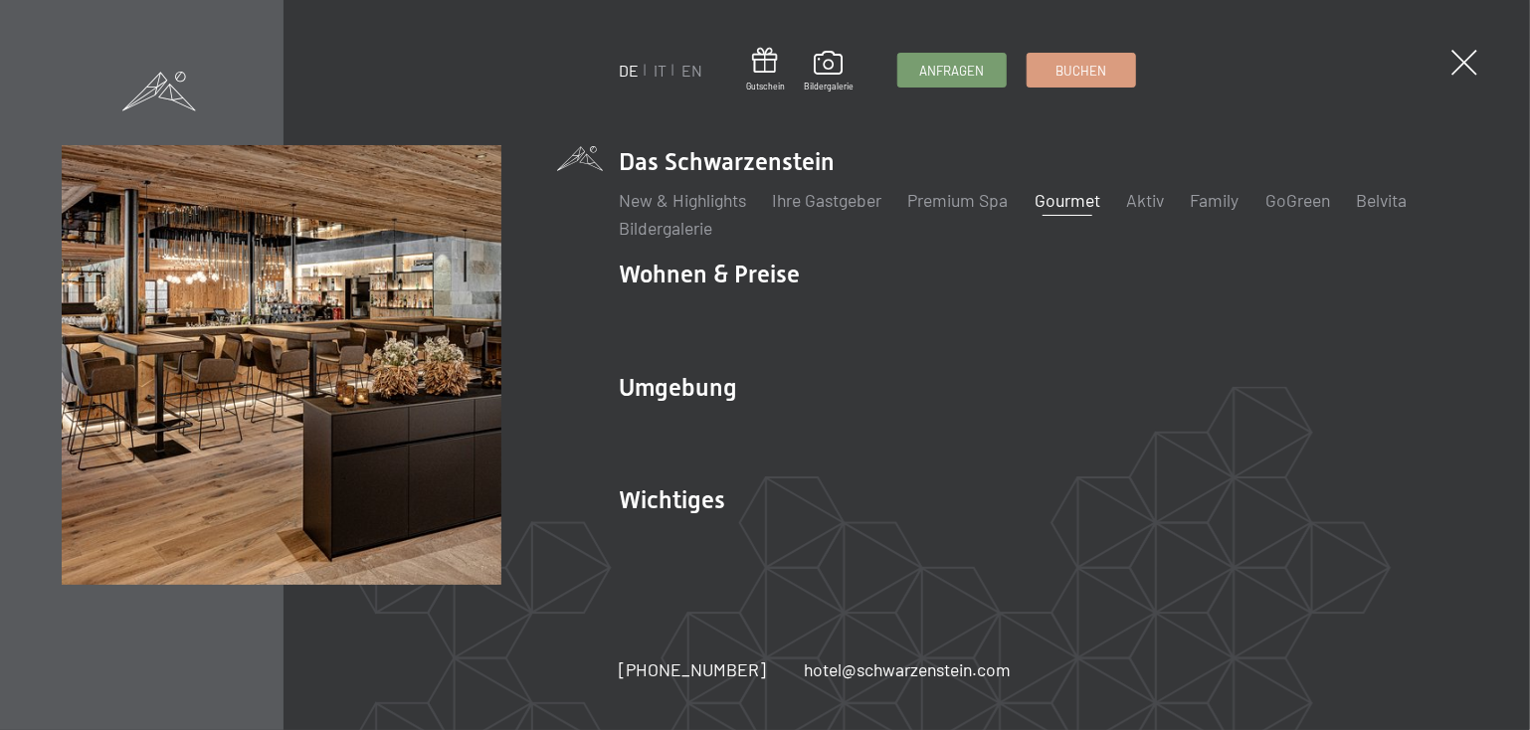
click at [1068, 199] on link "Gourmet" at bounding box center [1068, 200] width 66 height 22
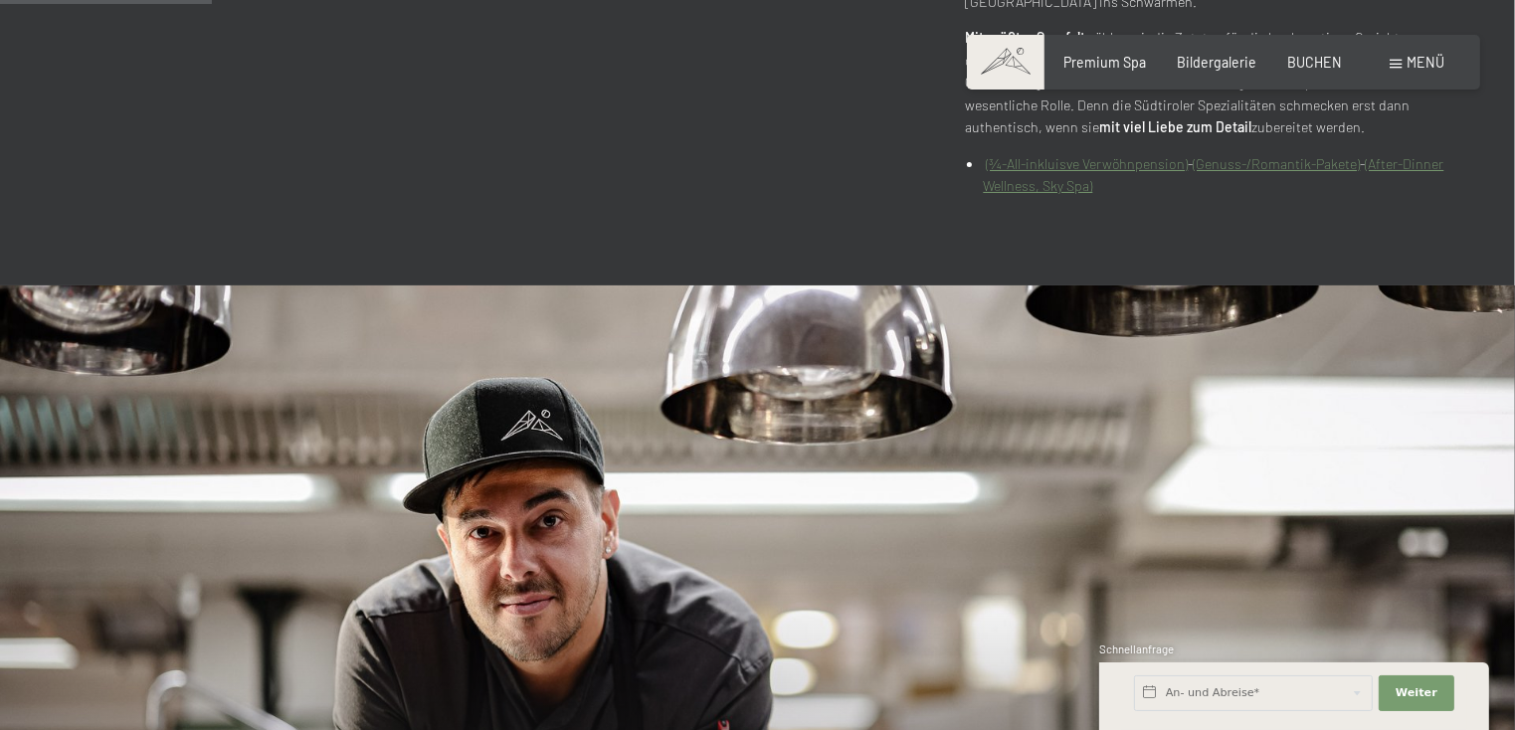
scroll to position [895, 0]
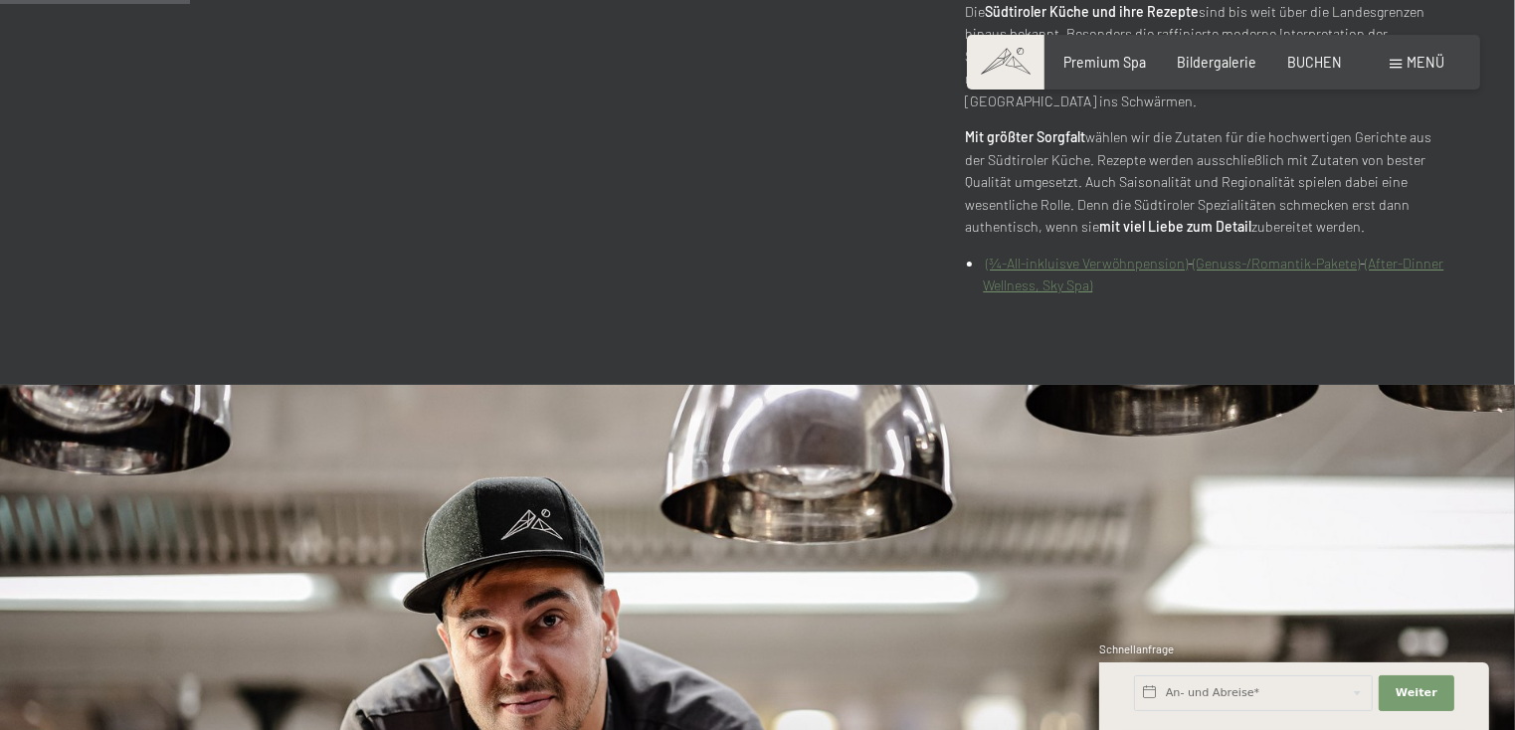
click at [1134, 268] on link "(¾-All-inkluisve Verwöhnpension)" at bounding box center [1087, 263] width 202 height 17
click at [1110, 267] on link "(¾-All-inkluisve Verwöhnpension)" at bounding box center [1087, 263] width 202 height 17
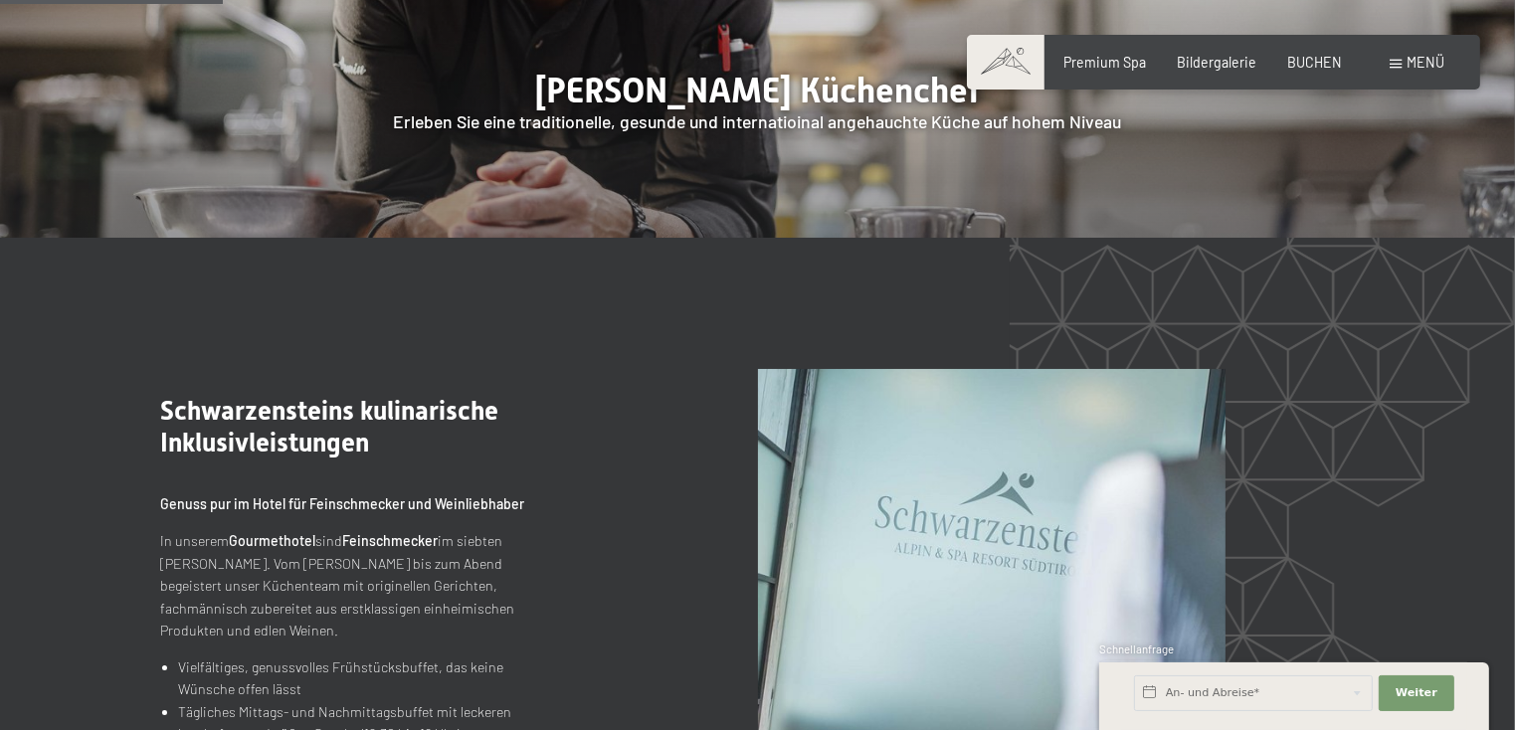
scroll to position [796, 0]
